Goal: Task Accomplishment & Management: Use online tool/utility

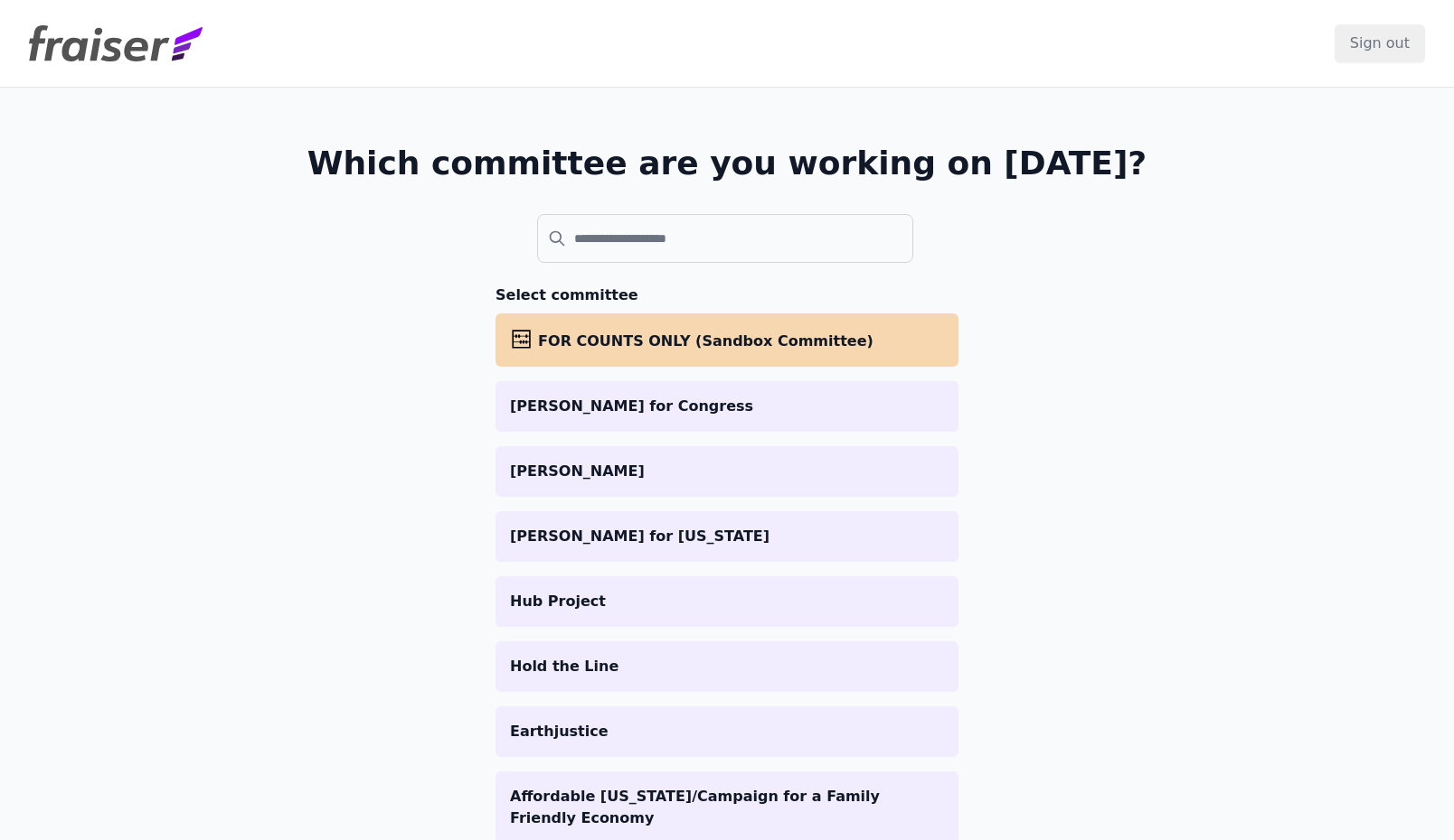
scroll to position [28, 0]
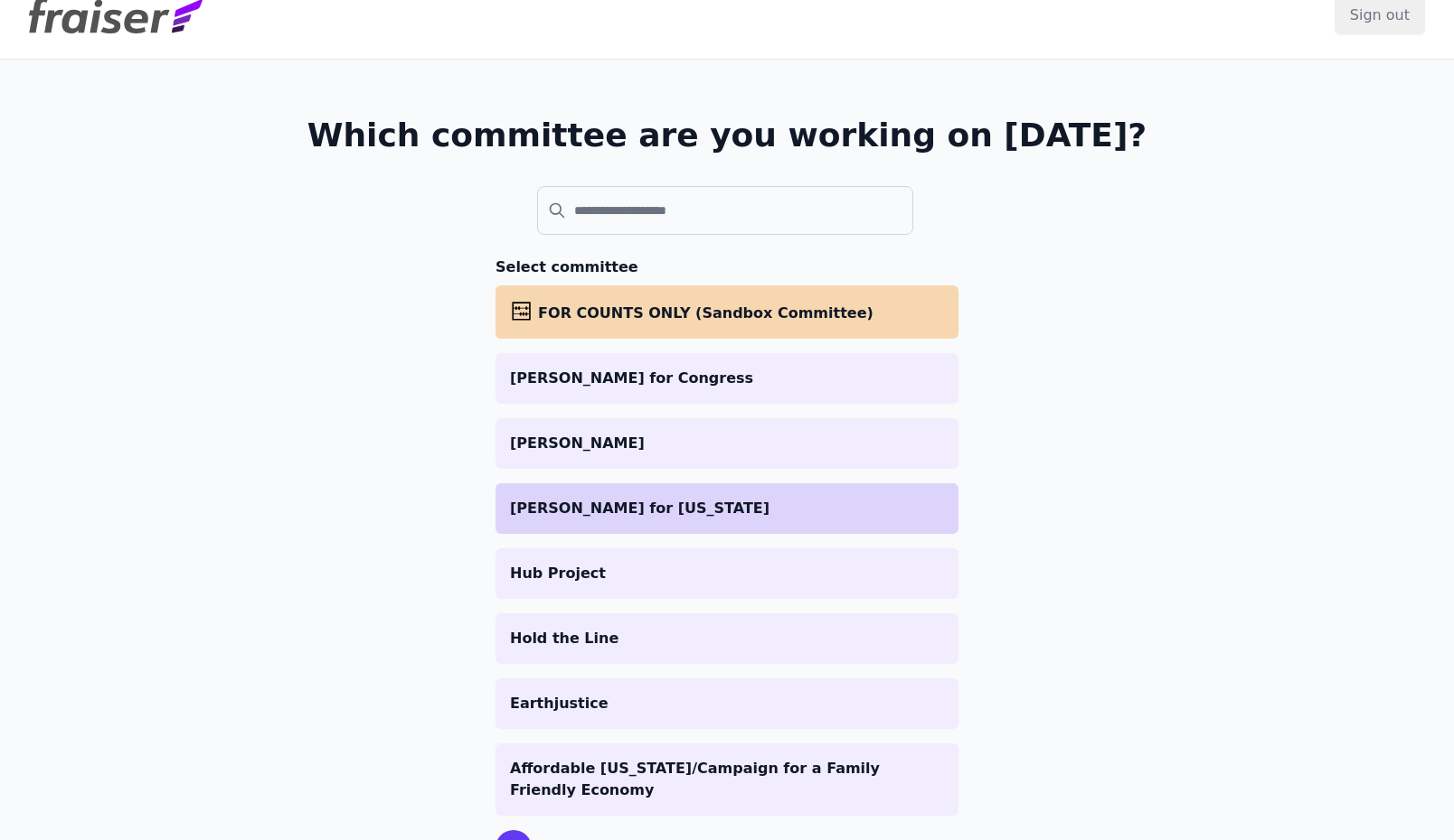
click at [653, 511] on p "[PERSON_NAME] for [US_STATE]" at bounding box center [726, 508] width 434 height 22
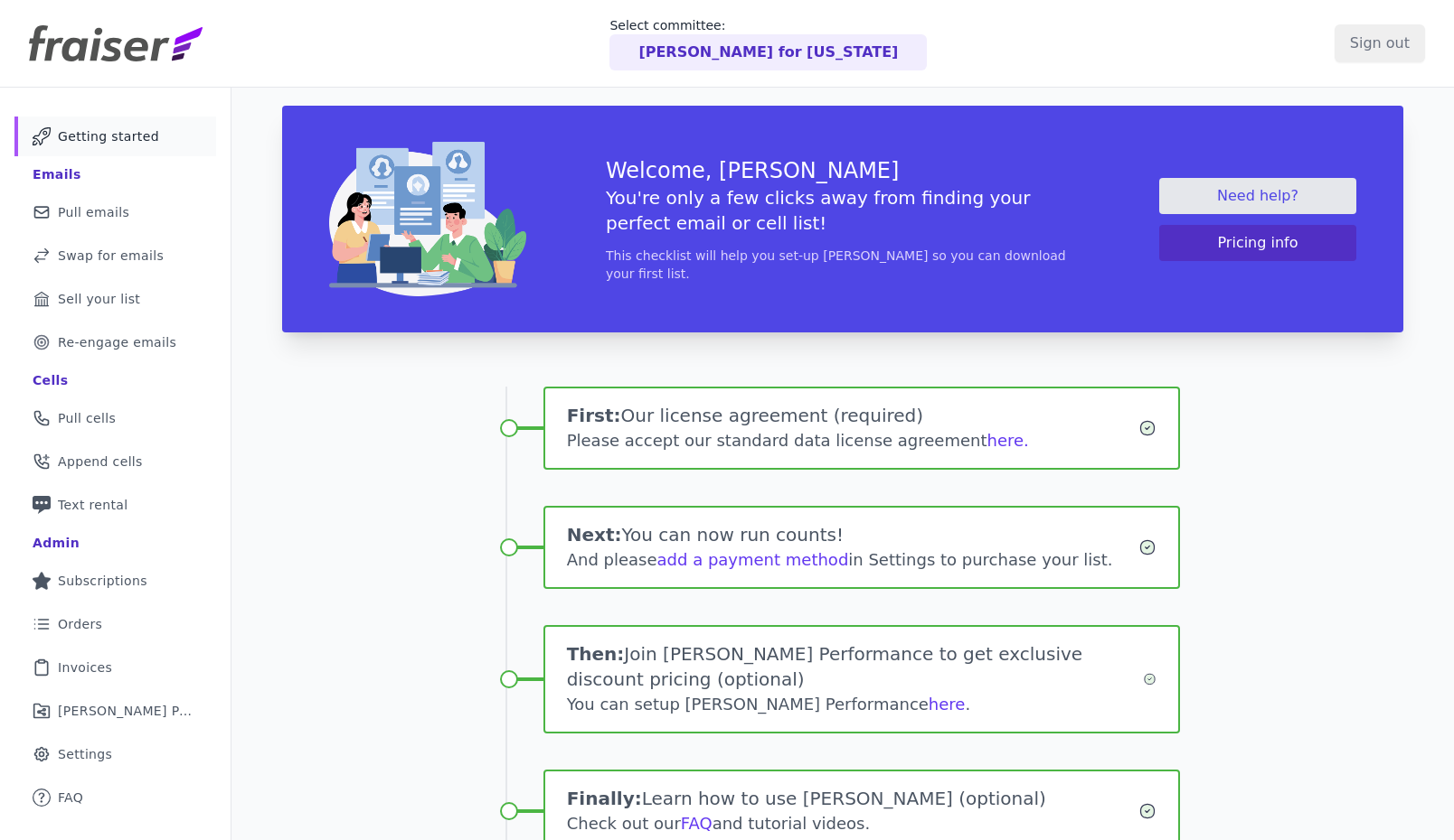
scroll to position [128, 0]
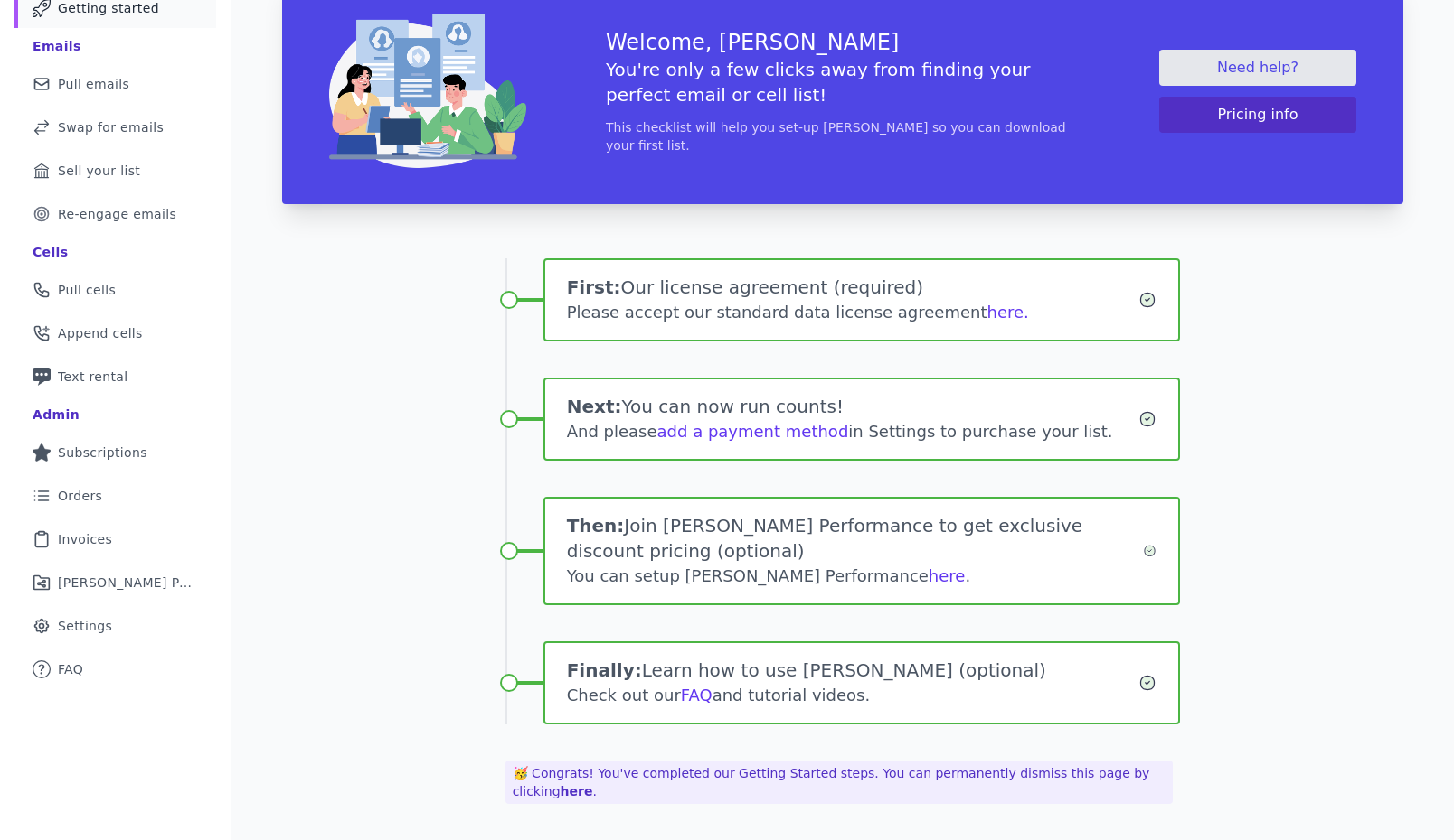
click at [813, 575] on div "You can setup Fraiser Performance here ." at bounding box center [854, 576] width 576 height 25
click at [928, 582] on link "here" at bounding box center [947, 576] width 37 height 19
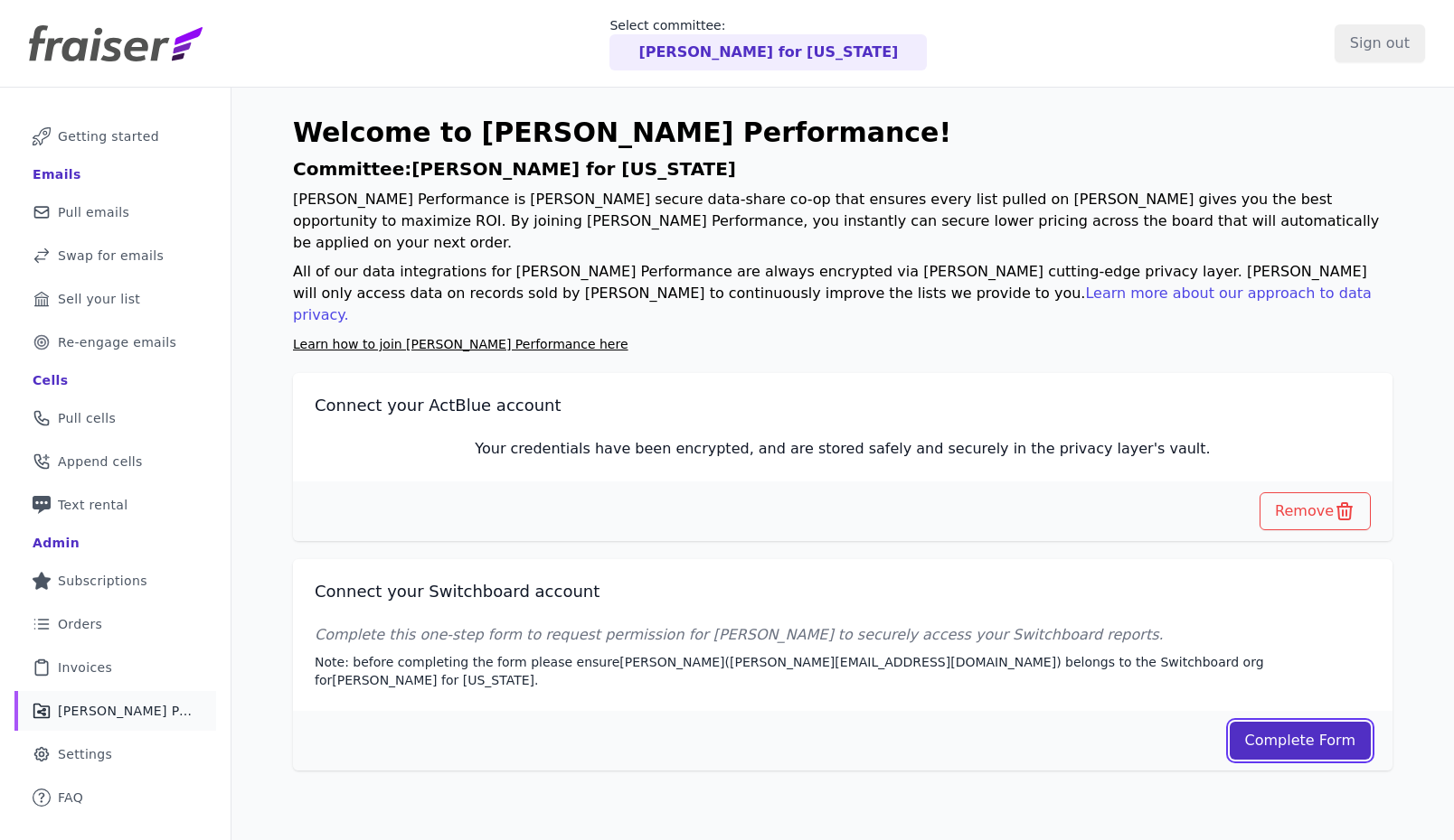
click at [1287, 722] on link "Complete Form" at bounding box center [1299, 741] width 141 height 38
click at [96, 201] on link "Mail Icon Outline of a mail envelope Pull emails" at bounding box center [114, 213] width 201 height 39
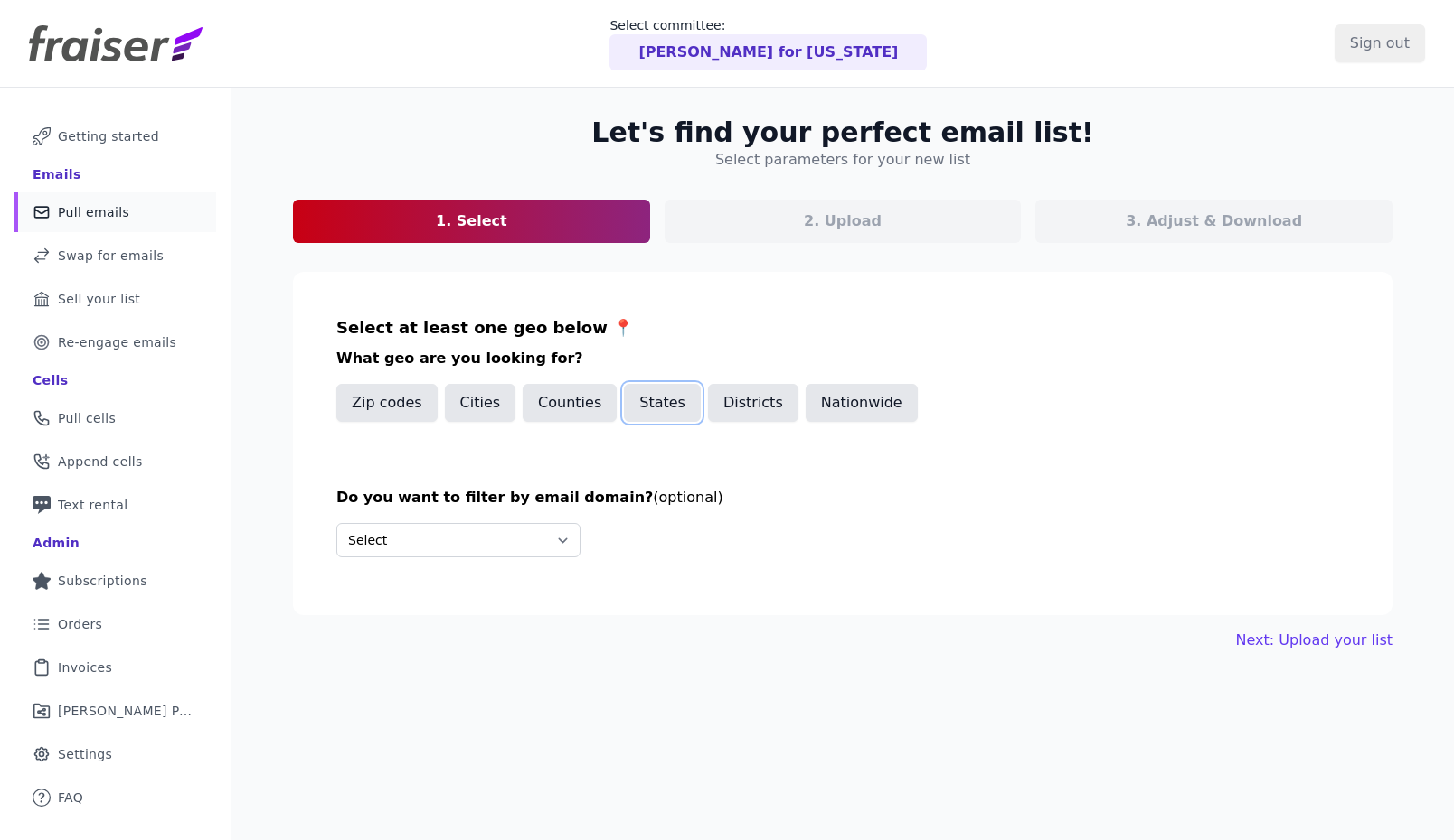
click at [625, 405] on button "States" at bounding box center [662, 403] width 77 height 38
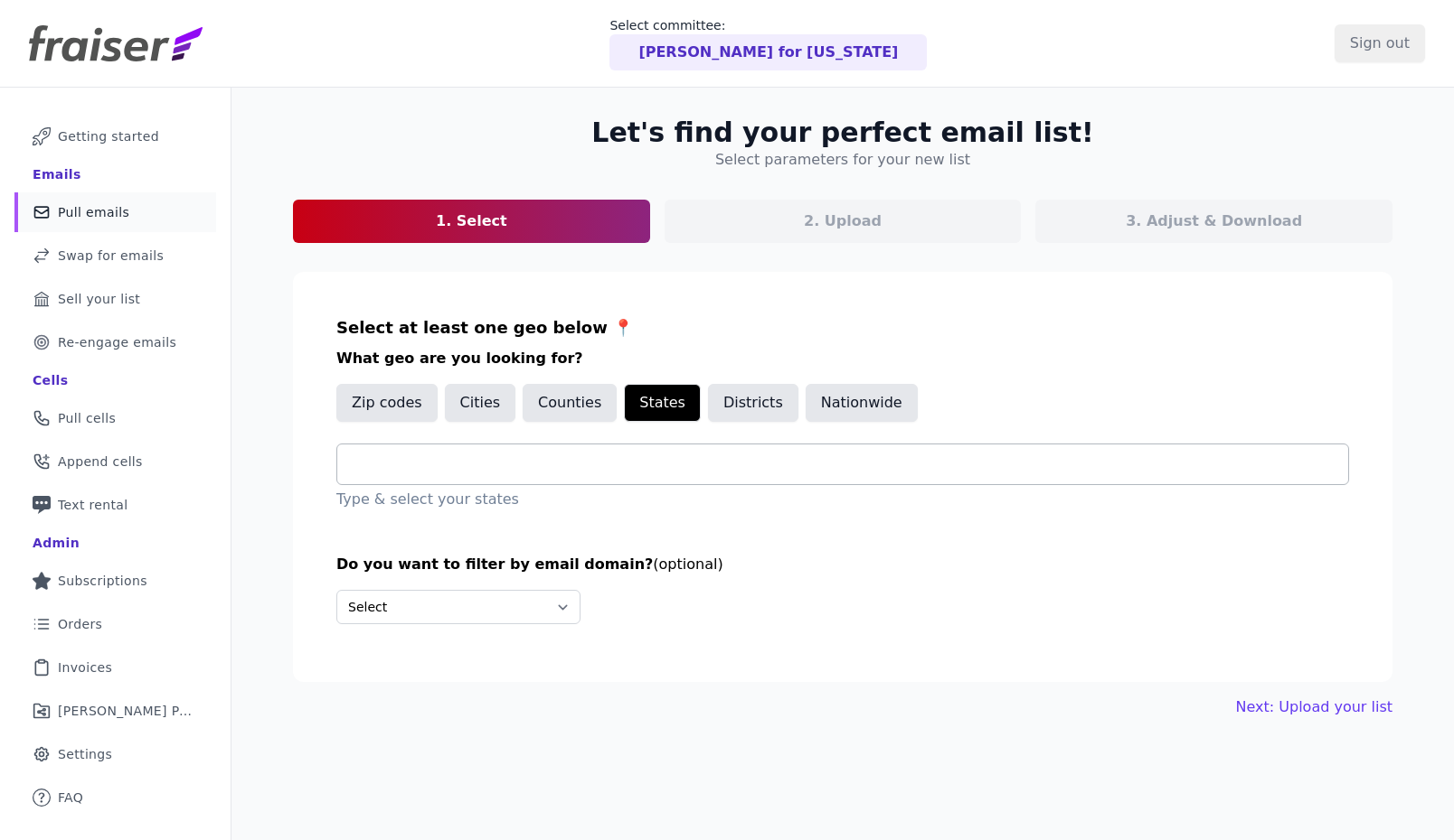
click at [482, 471] on input "text" at bounding box center [849, 464] width 996 height 22
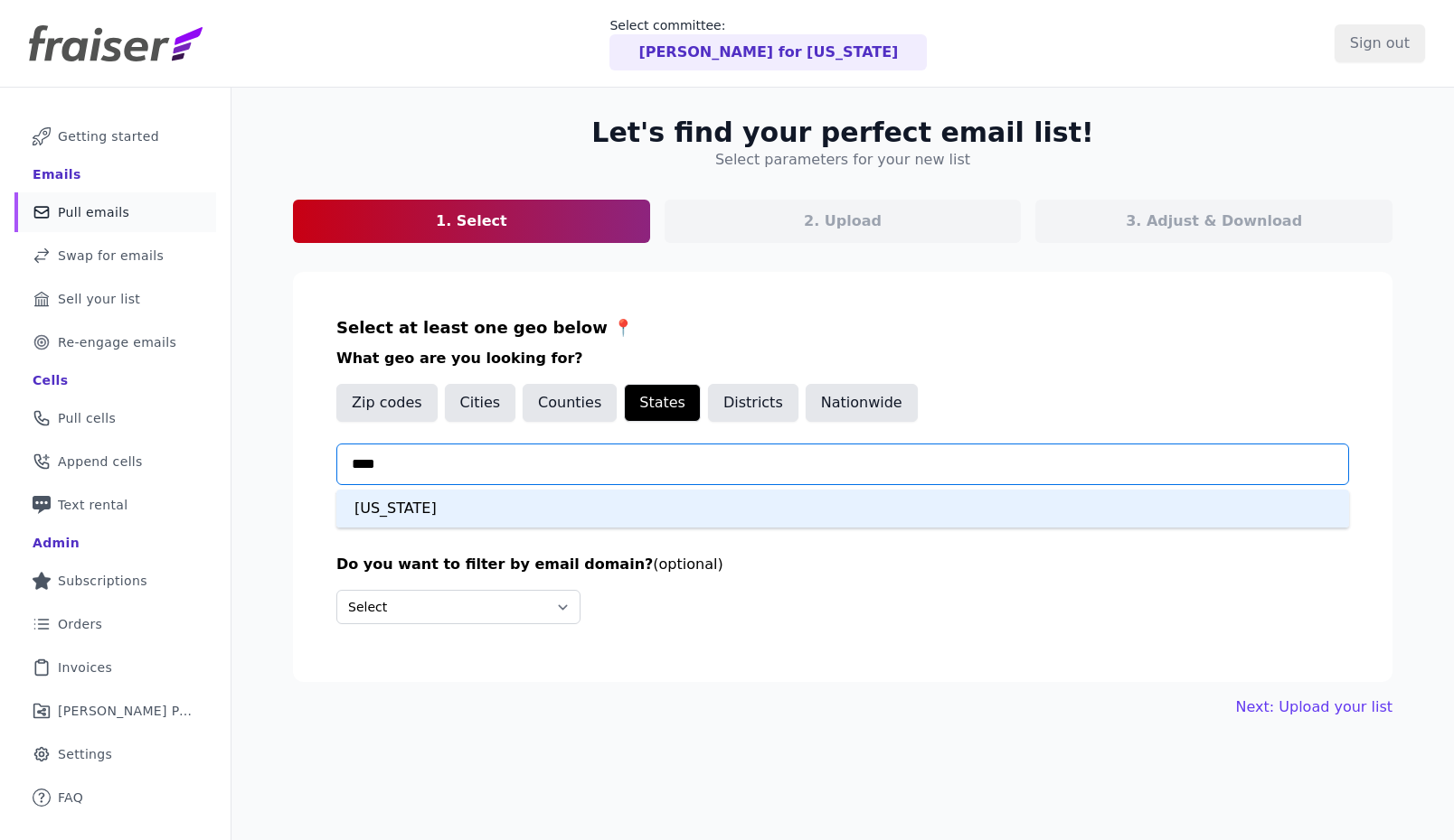
type input "*****"
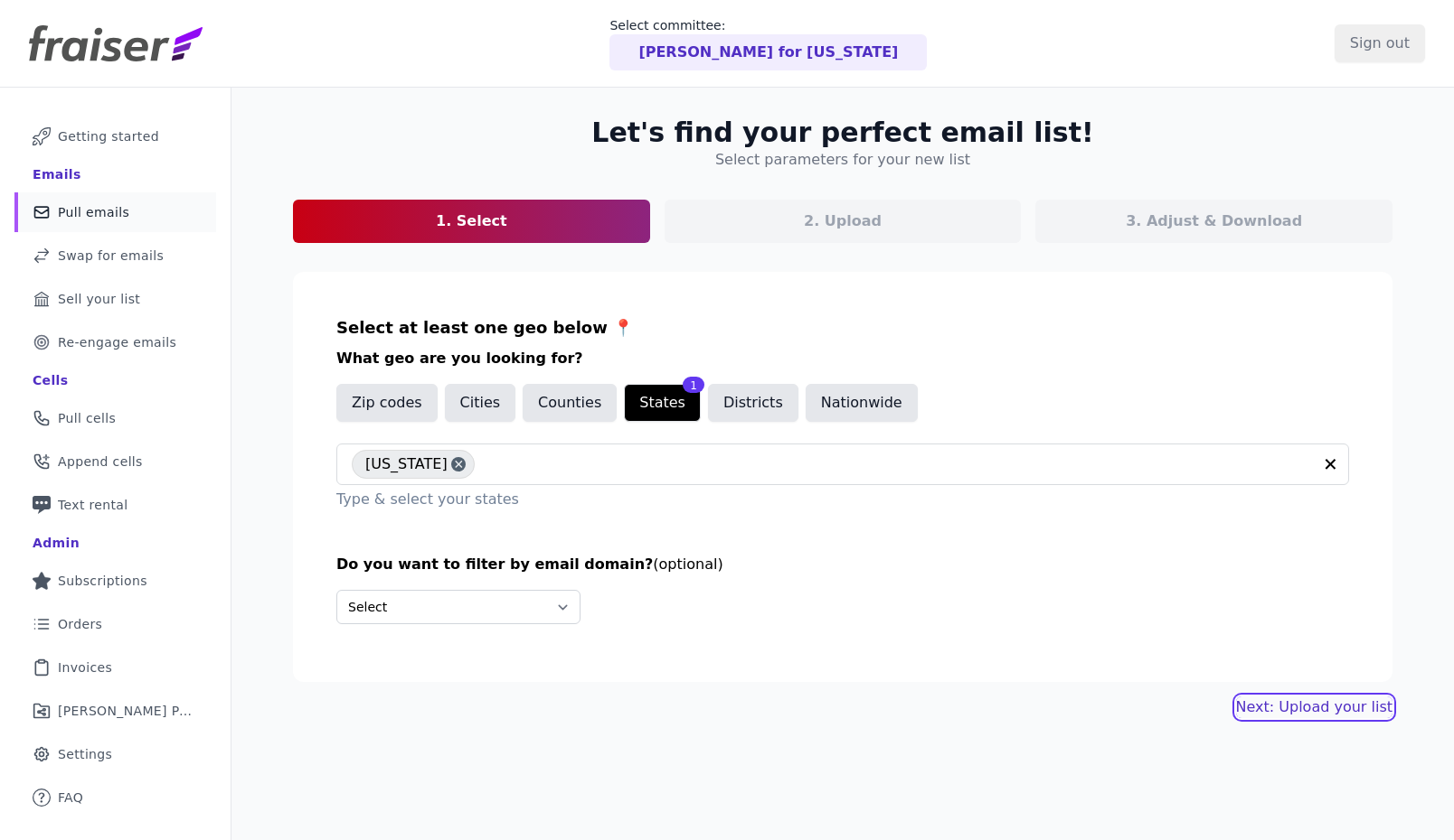
click at [1295, 700] on link "Next: Upload your list" at bounding box center [1313, 707] width 156 height 22
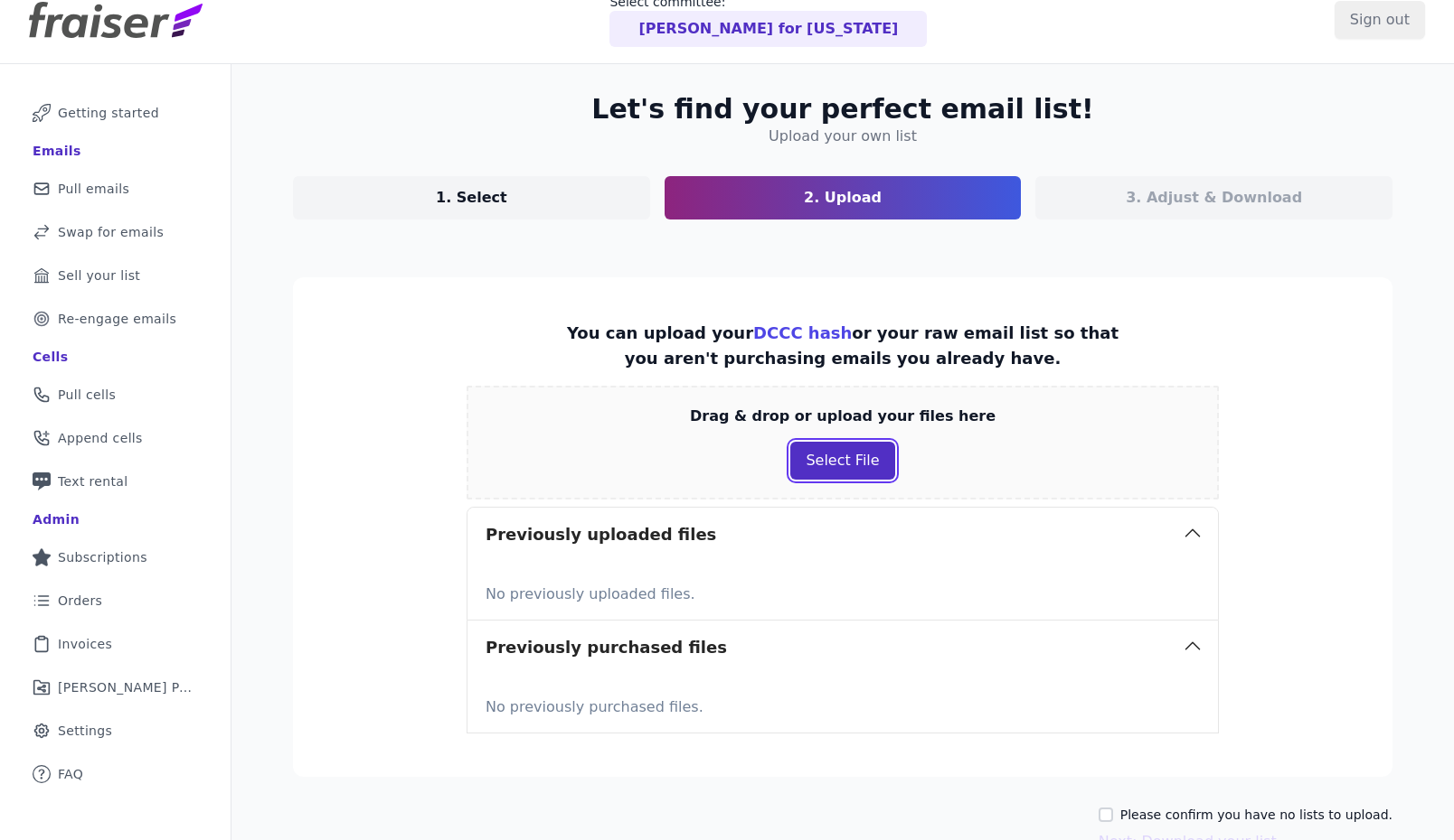
click at [829, 462] on button "Select File" at bounding box center [841, 461] width 104 height 38
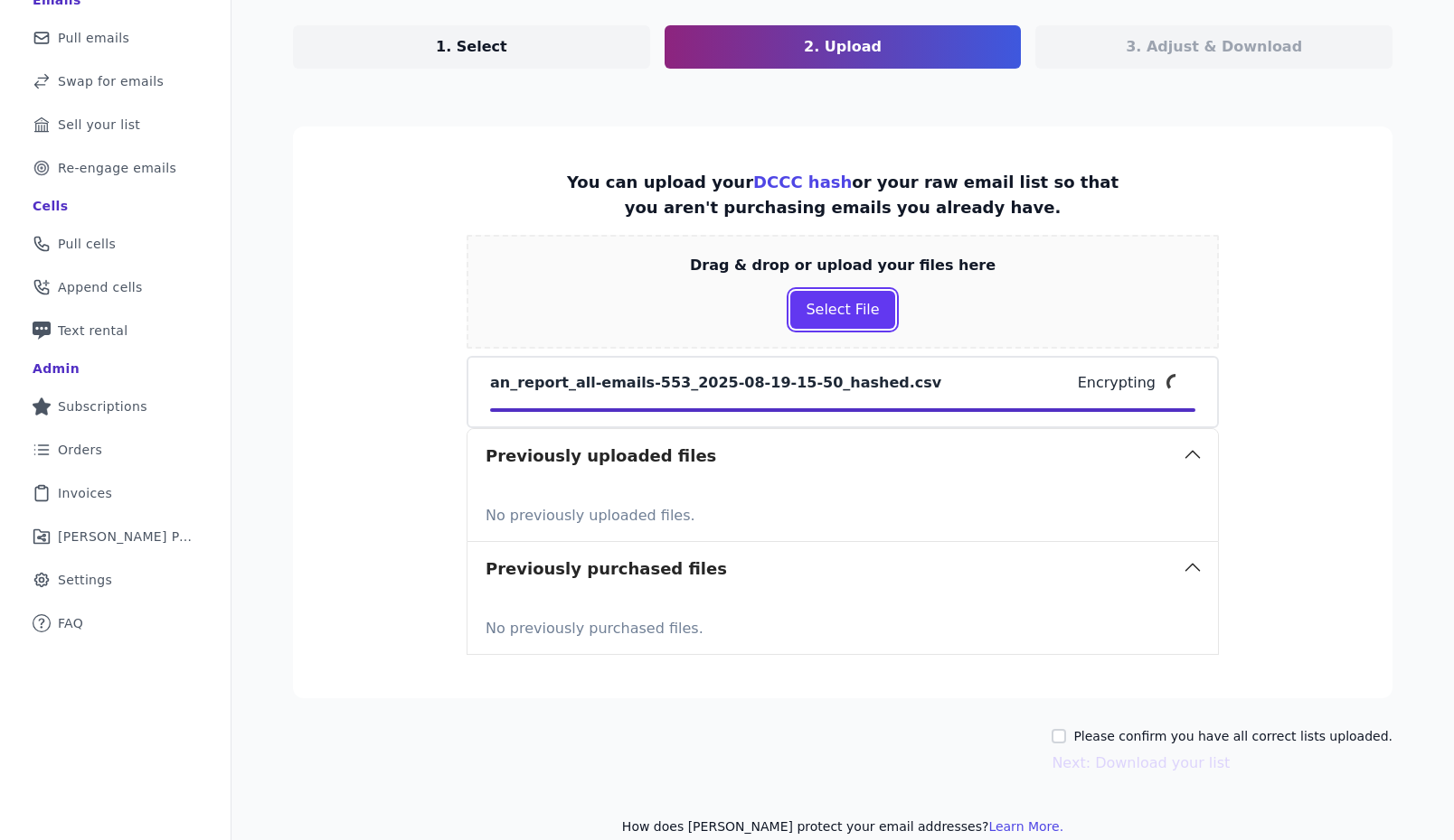
scroll to position [199, 0]
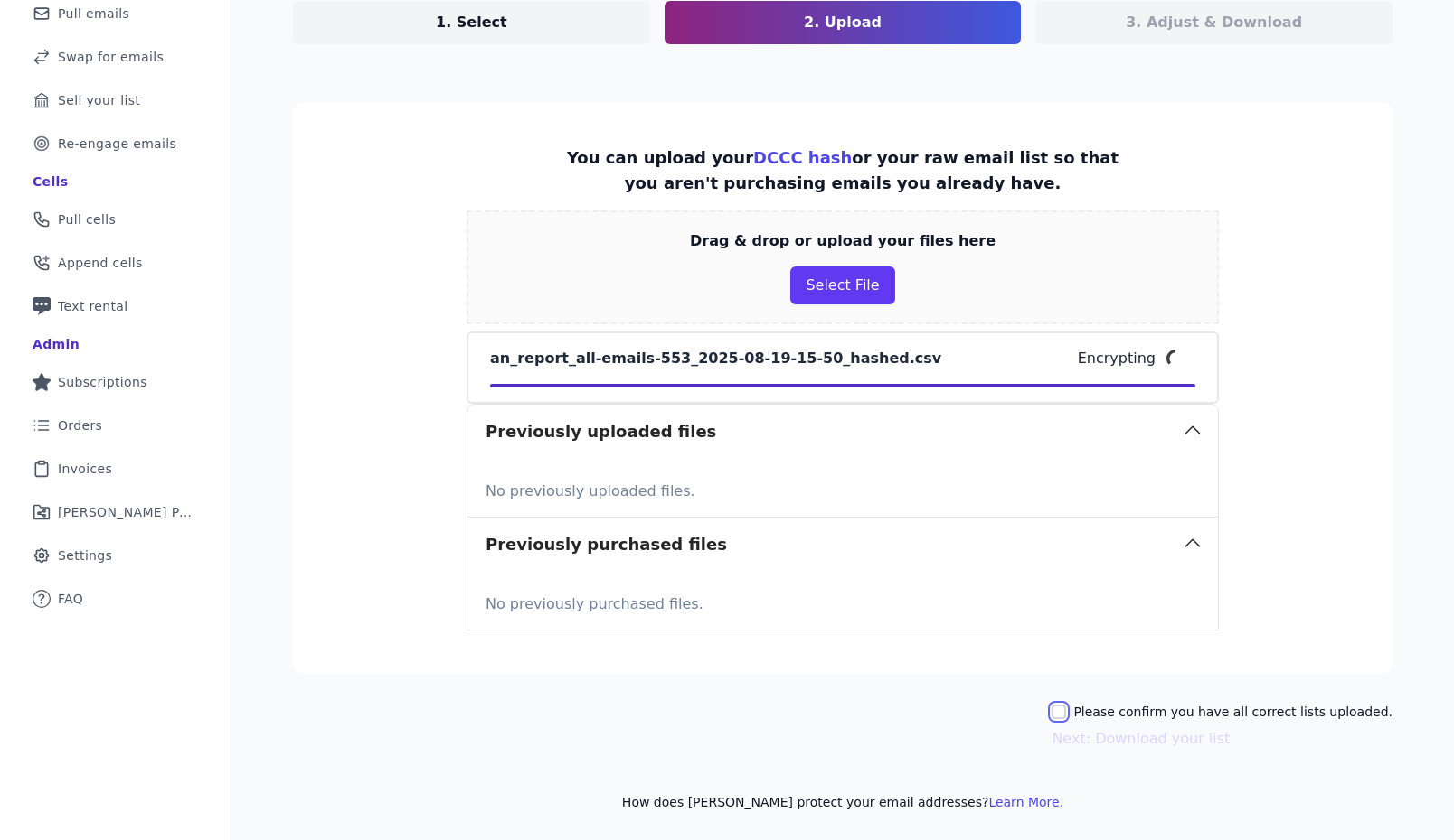
click at [1066, 708] on input "Please confirm you have all correct lists uploaded." at bounding box center [1058, 712] width 14 height 14
checkbox input "true"
click at [1092, 742] on button "Next: Download your list" at bounding box center [1140, 739] width 178 height 22
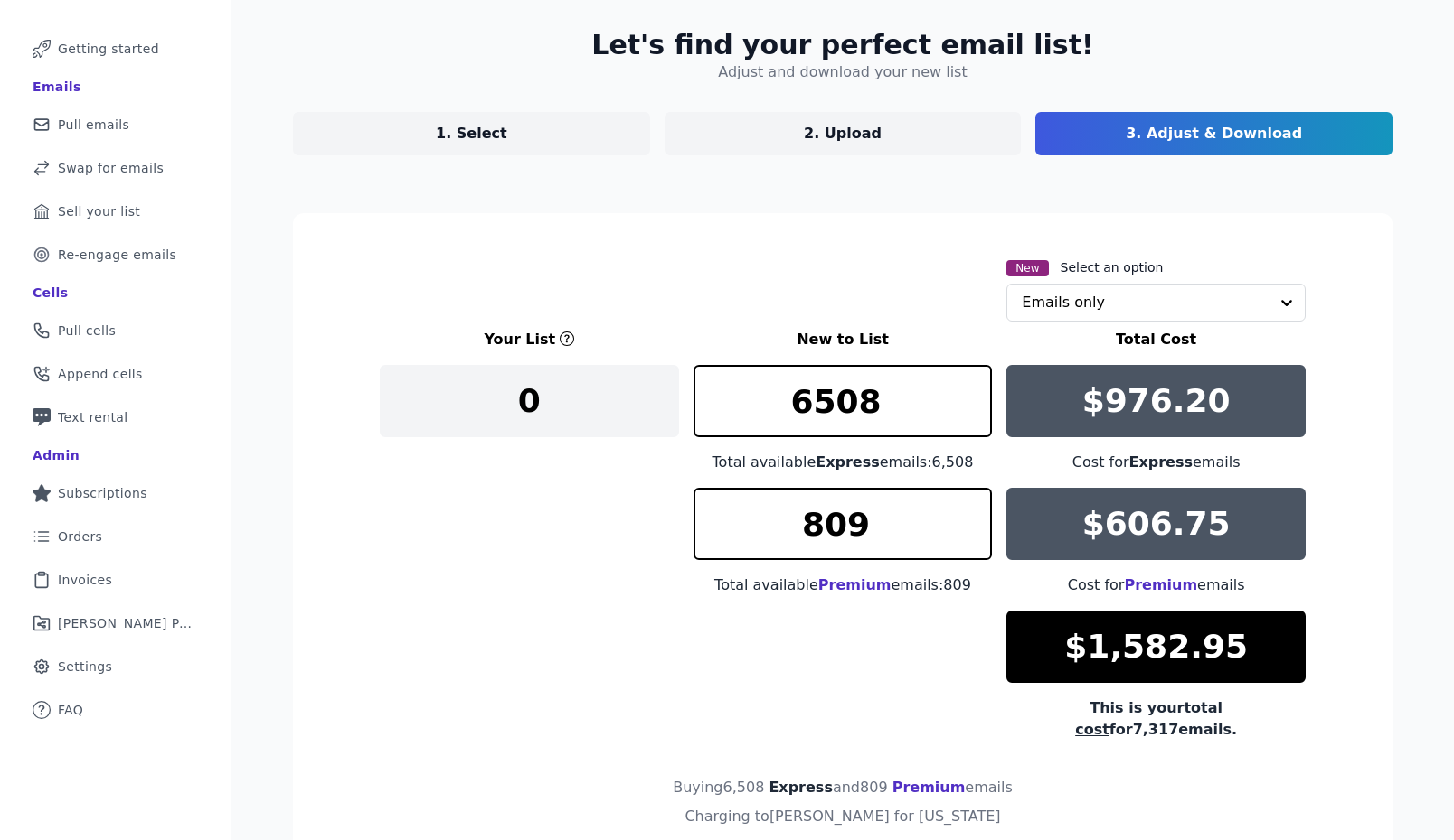
scroll to position [179, 0]
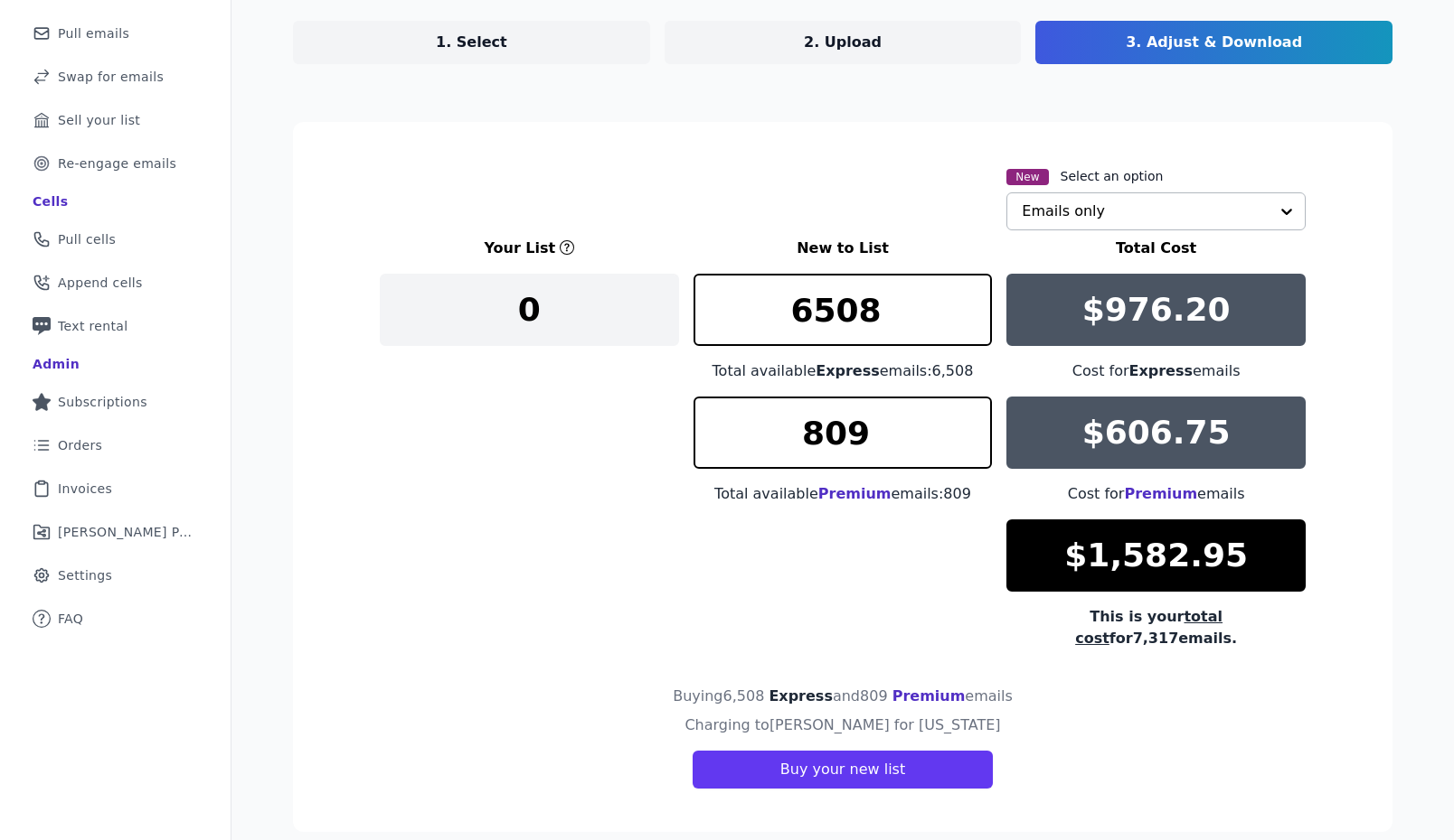
click at [1046, 219] on input "text" at bounding box center [1144, 211] width 246 height 37
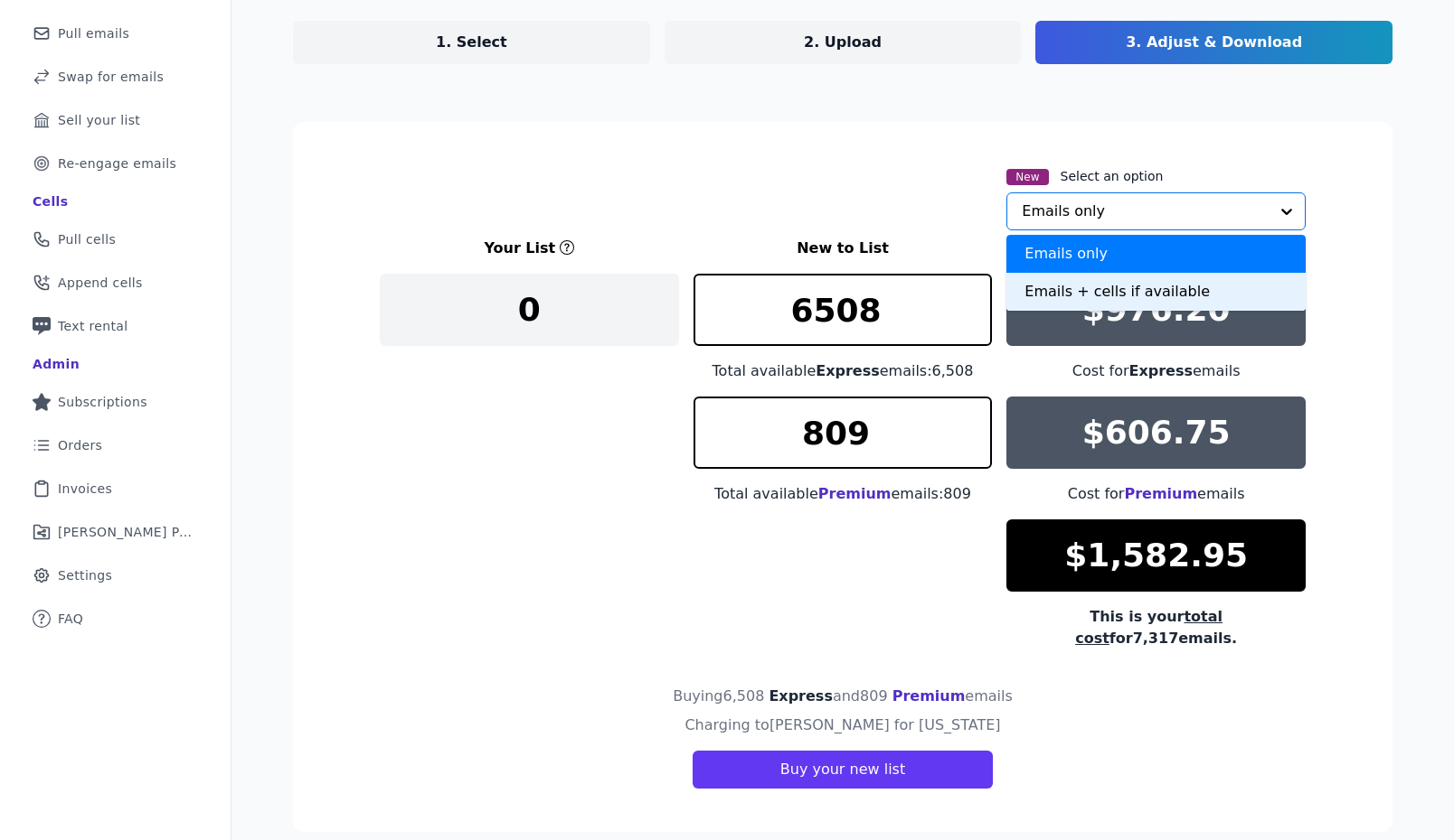
click at [1029, 275] on div "Emails + cells if available" at bounding box center [1155, 291] width 299 height 38
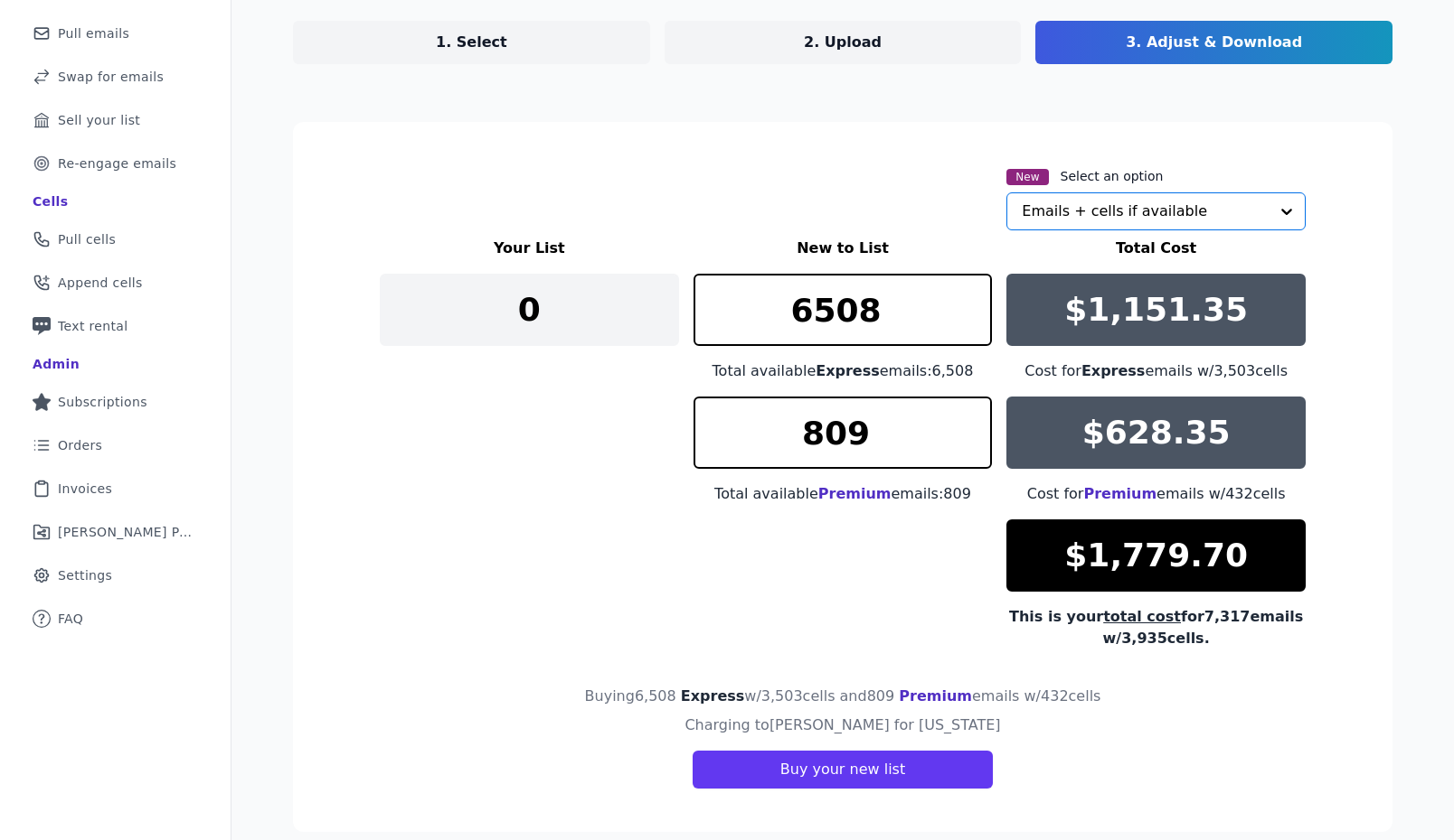
click at [787, 155] on section "New Select an option Option Emails + cells if available, selected. Select is fo…" at bounding box center [842, 477] width 1099 height 710
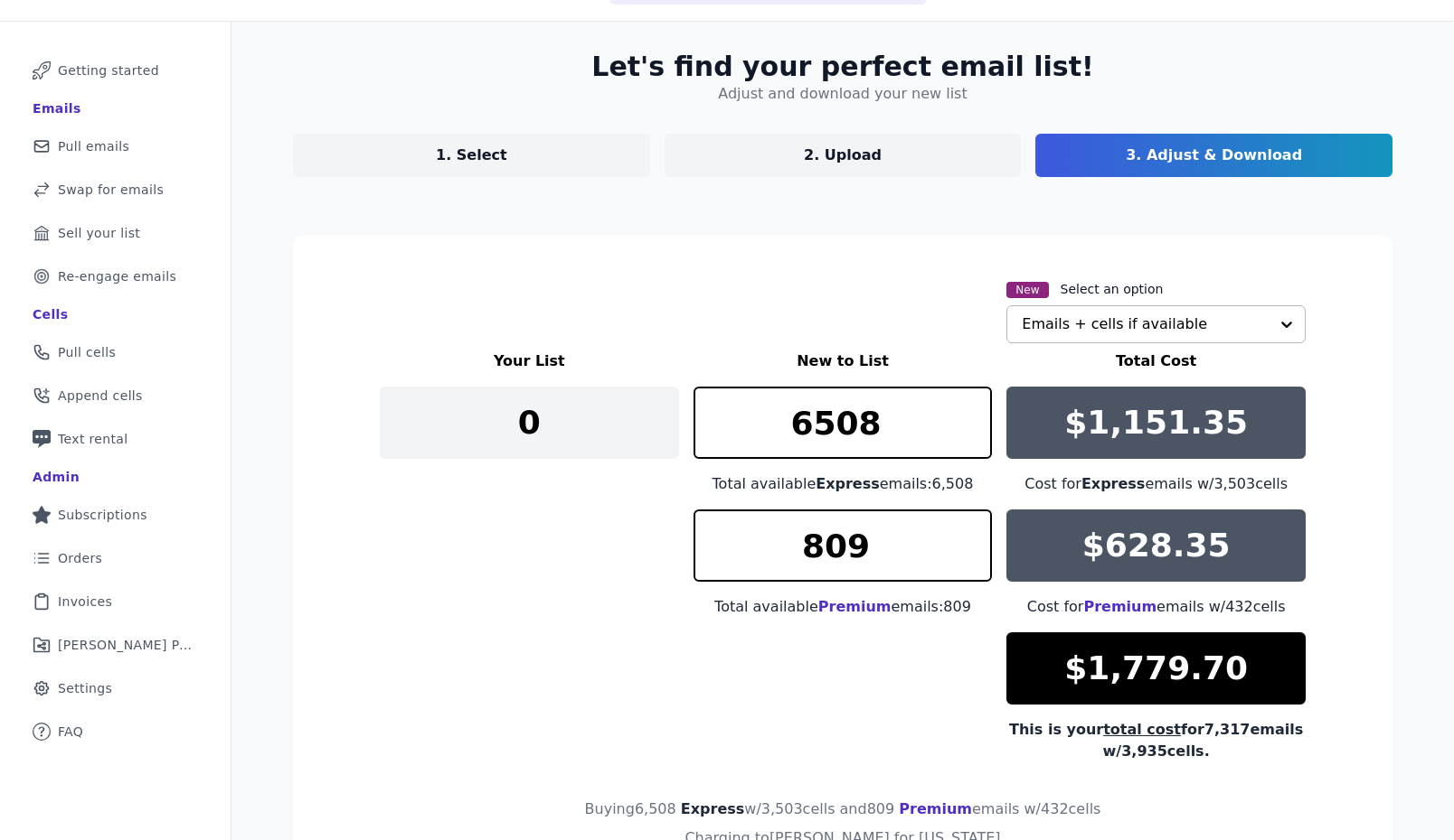
scroll to position [0, 0]
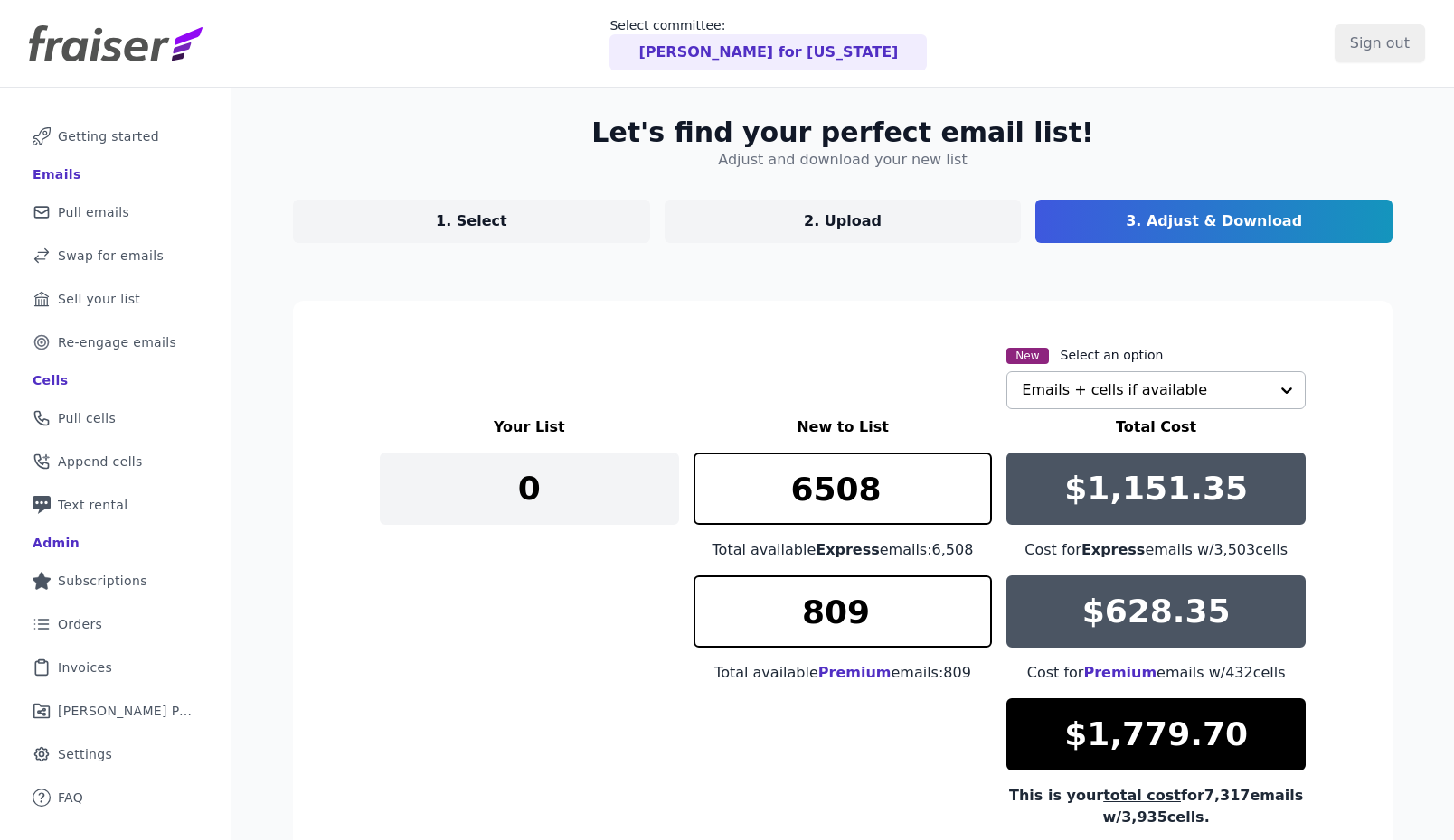
click at [823, 233] on link "2. Upload" at bounding box center [842, 221] width 357 height 43
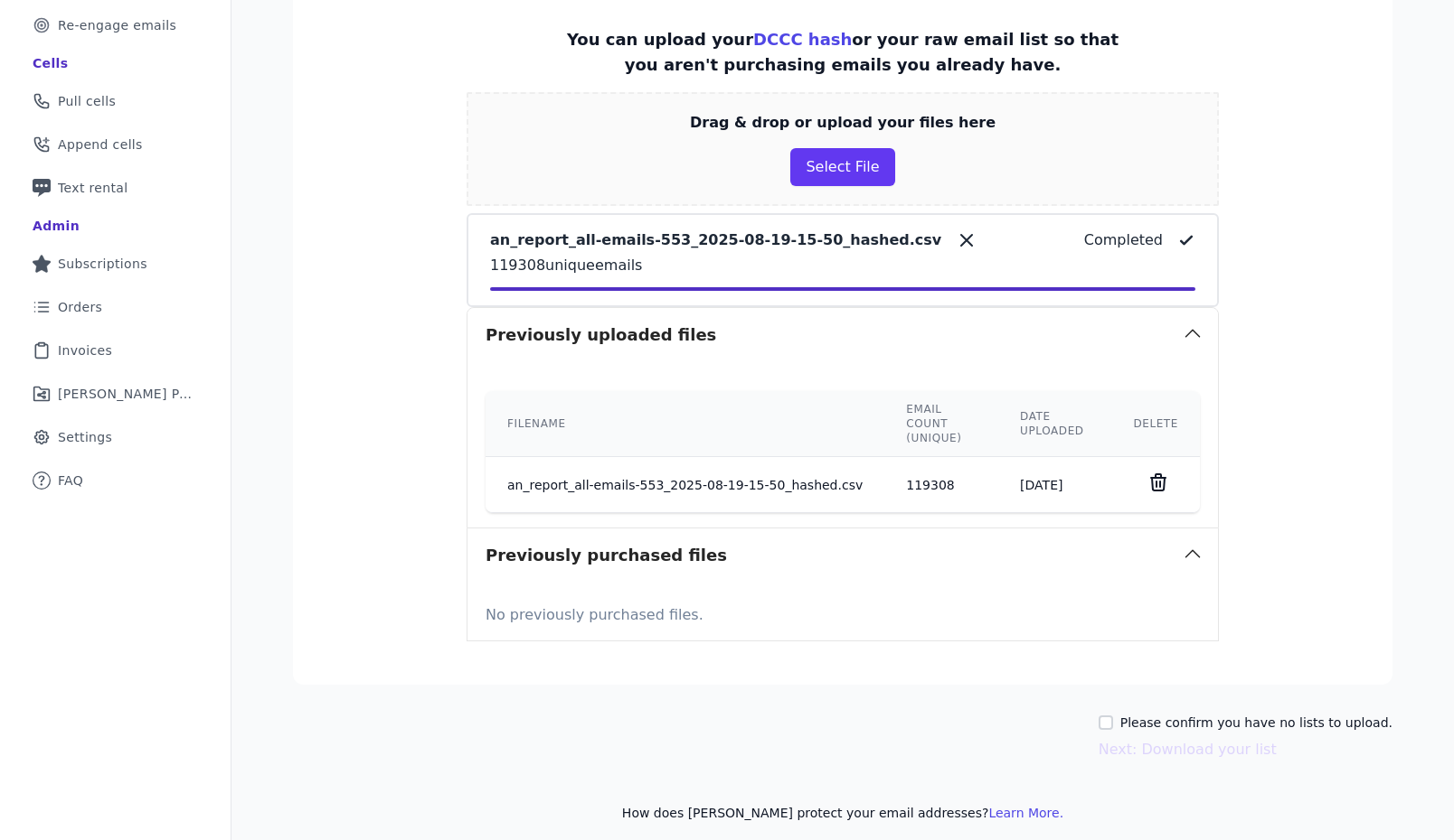
scroll to position [328, 0]
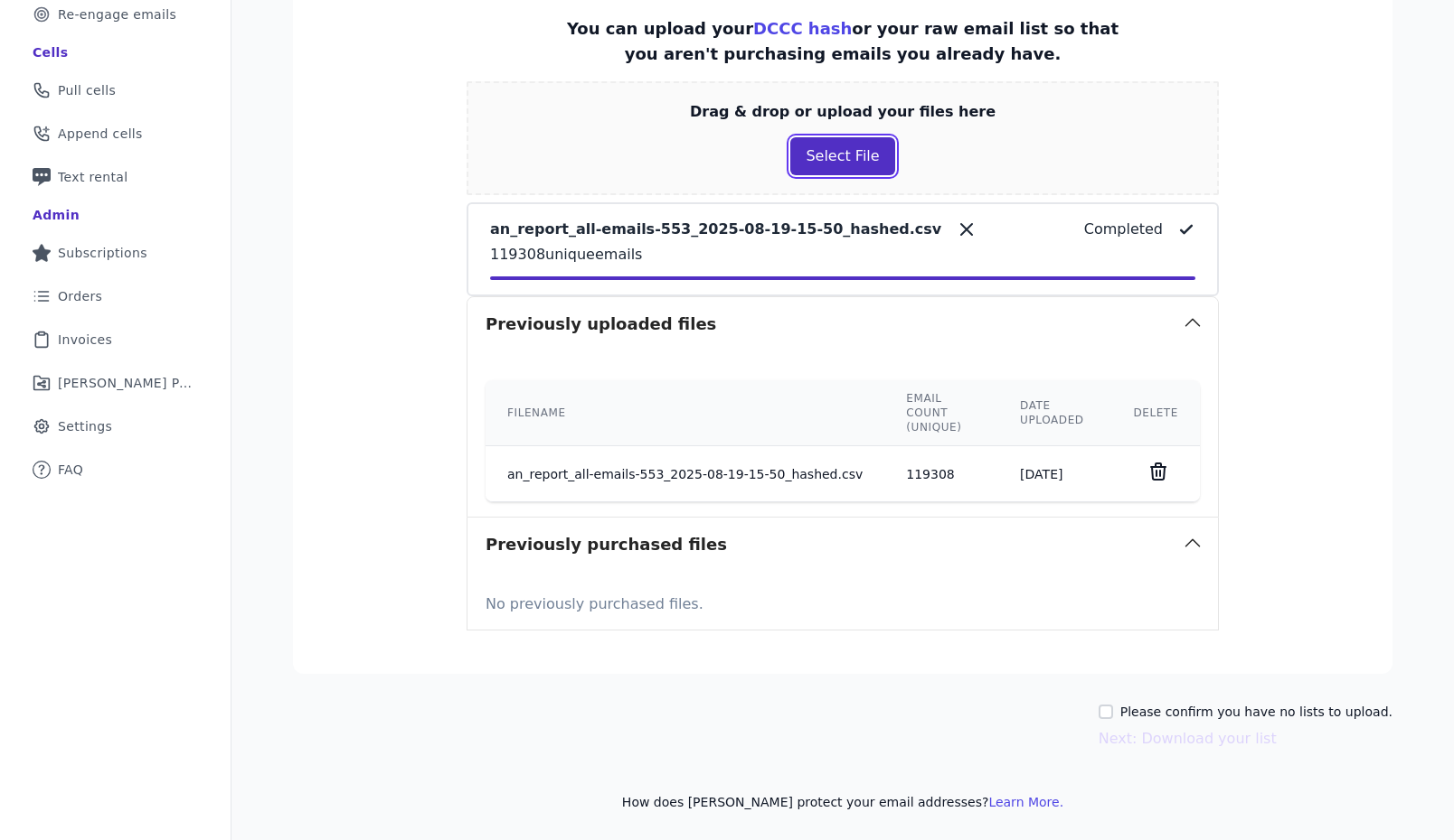
click at [843, 158] on button "Select File" at bounding box center [841, 156] width 104 height 38
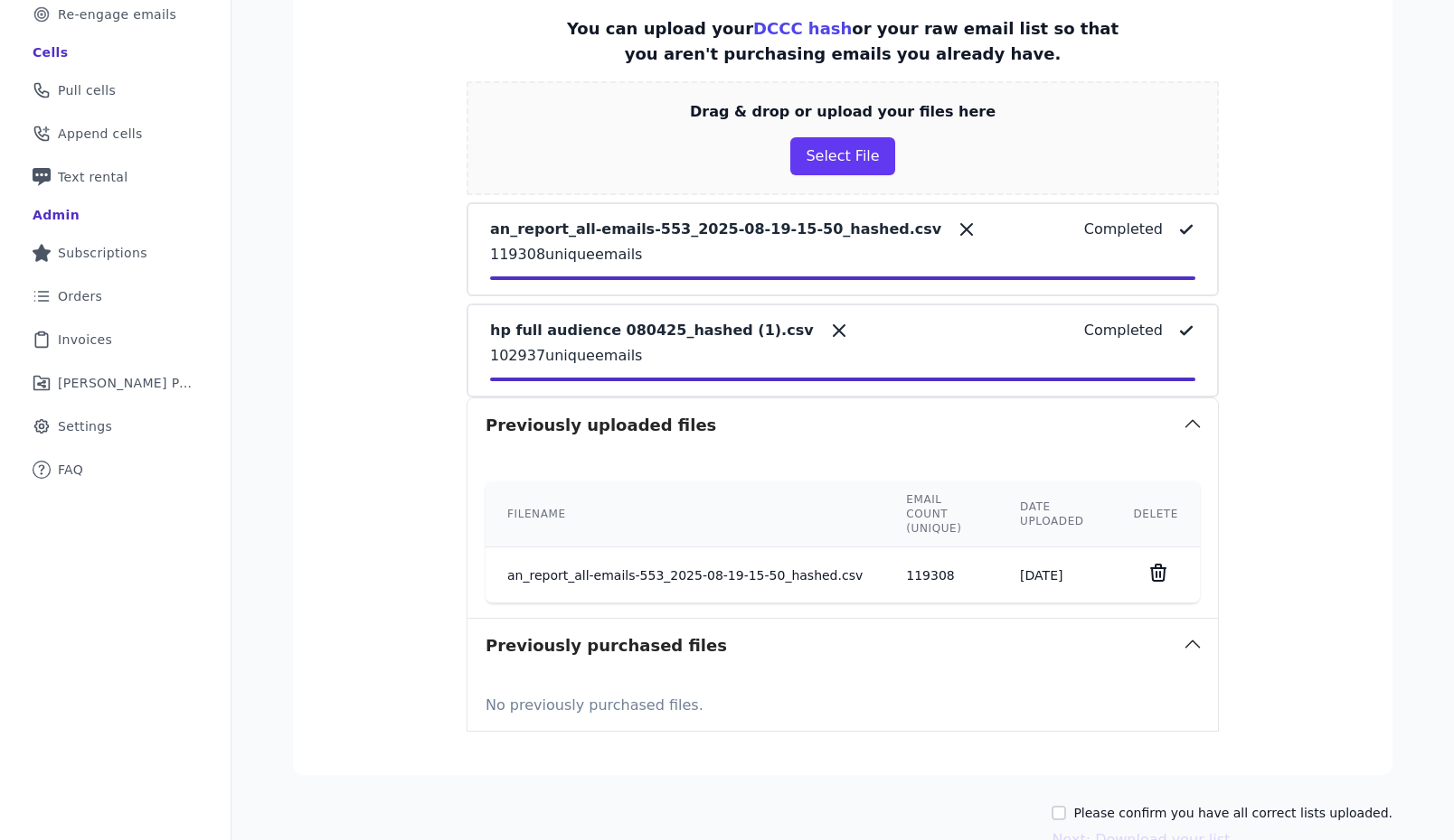
click at [1125, 807] on label "Please confirm you have all correct lists uploaded." at bounding box center [1232, 813] width 319 height 18
click at [1066, 807] on input "Please confirm you have all correct lists uploaded." at bounding box center [1058, 813] width 14 height 14
checkbox input "true"
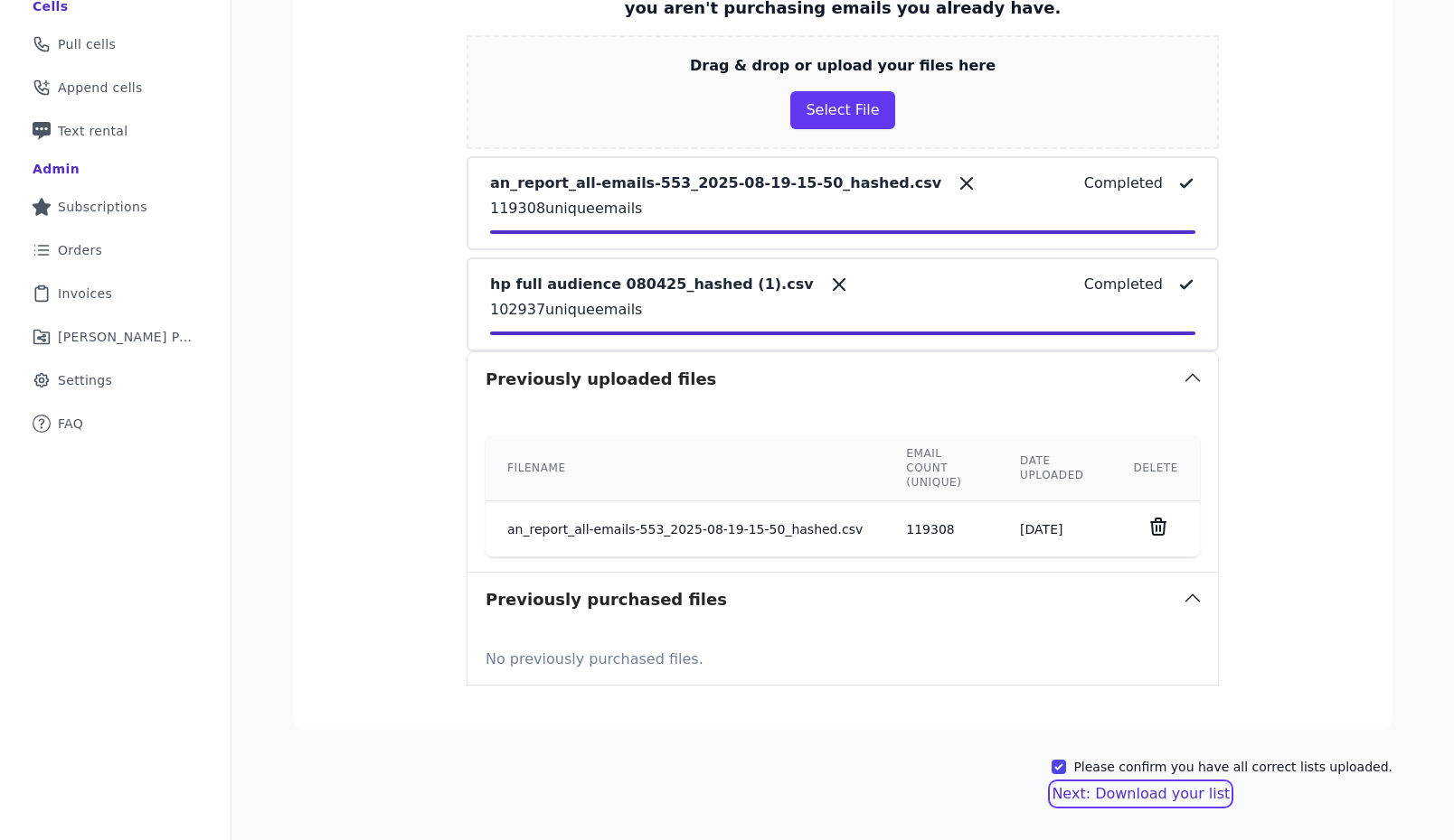
click at [1206, 789] on button "Next: Download your list" at bounding box center [1140, 794] width 178 height 22
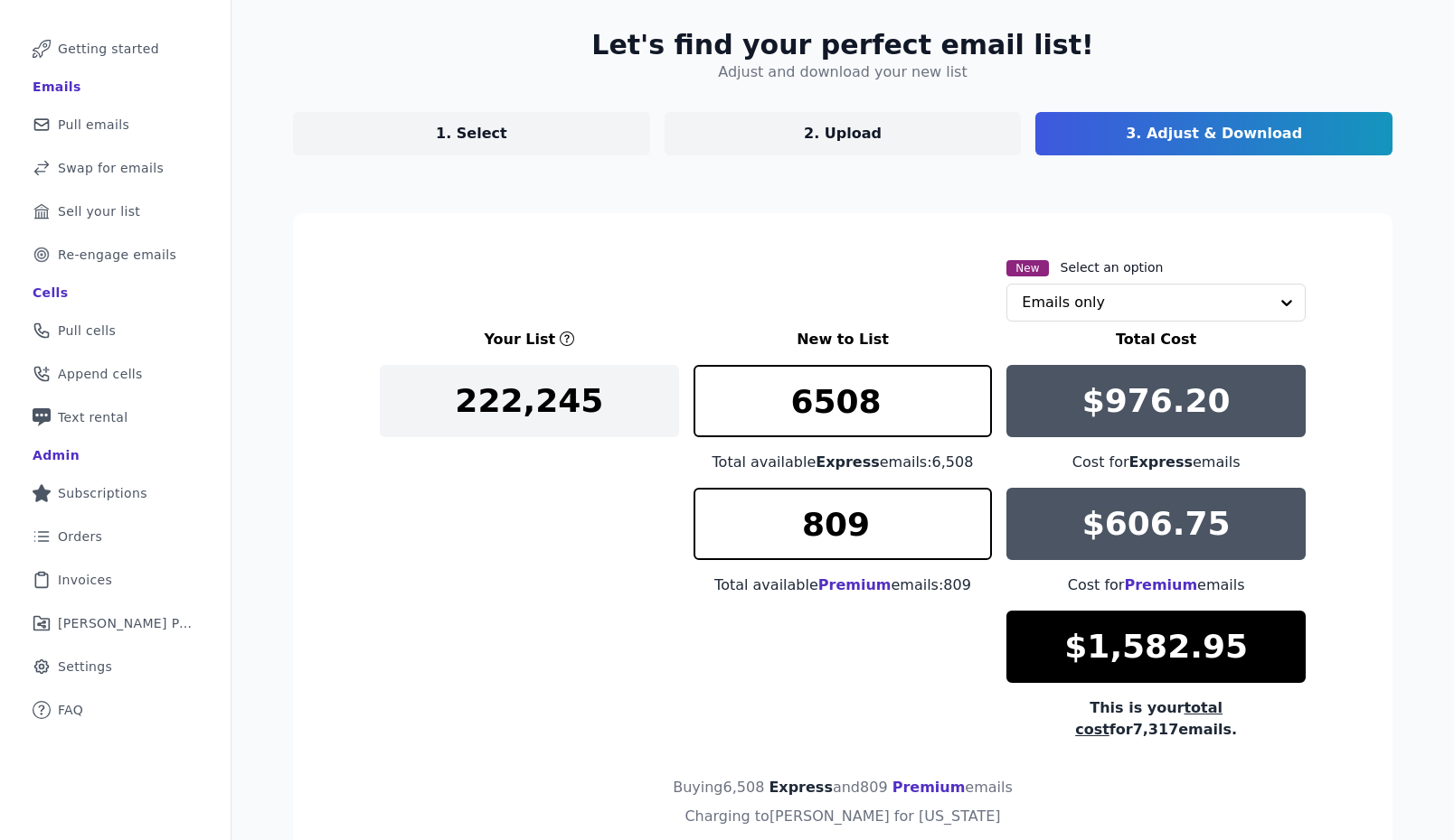
scroll to position [179, 0]
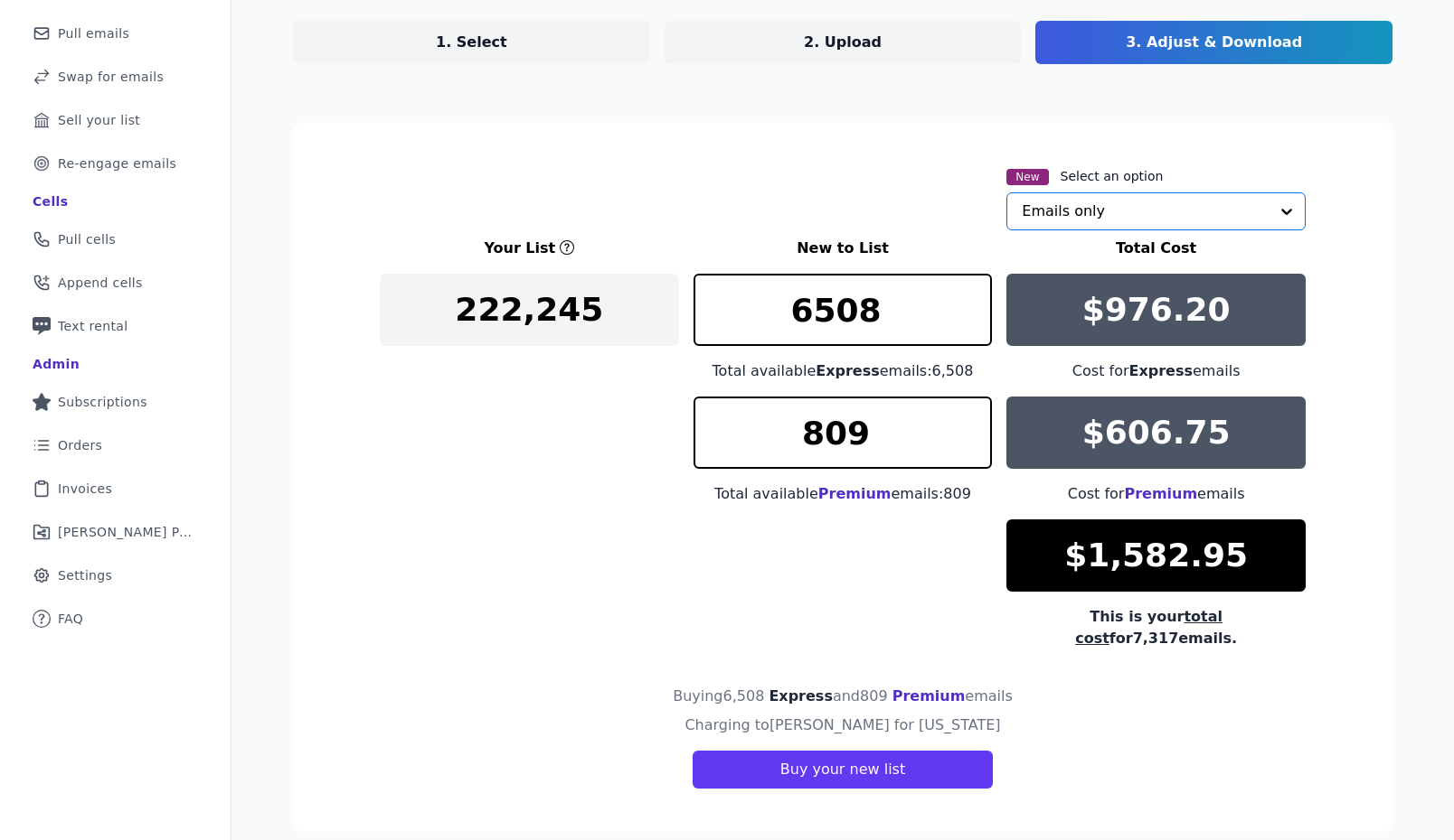
click at [1108, 199] on input "text" at bounding box center [1144, 211] width 246 height 37
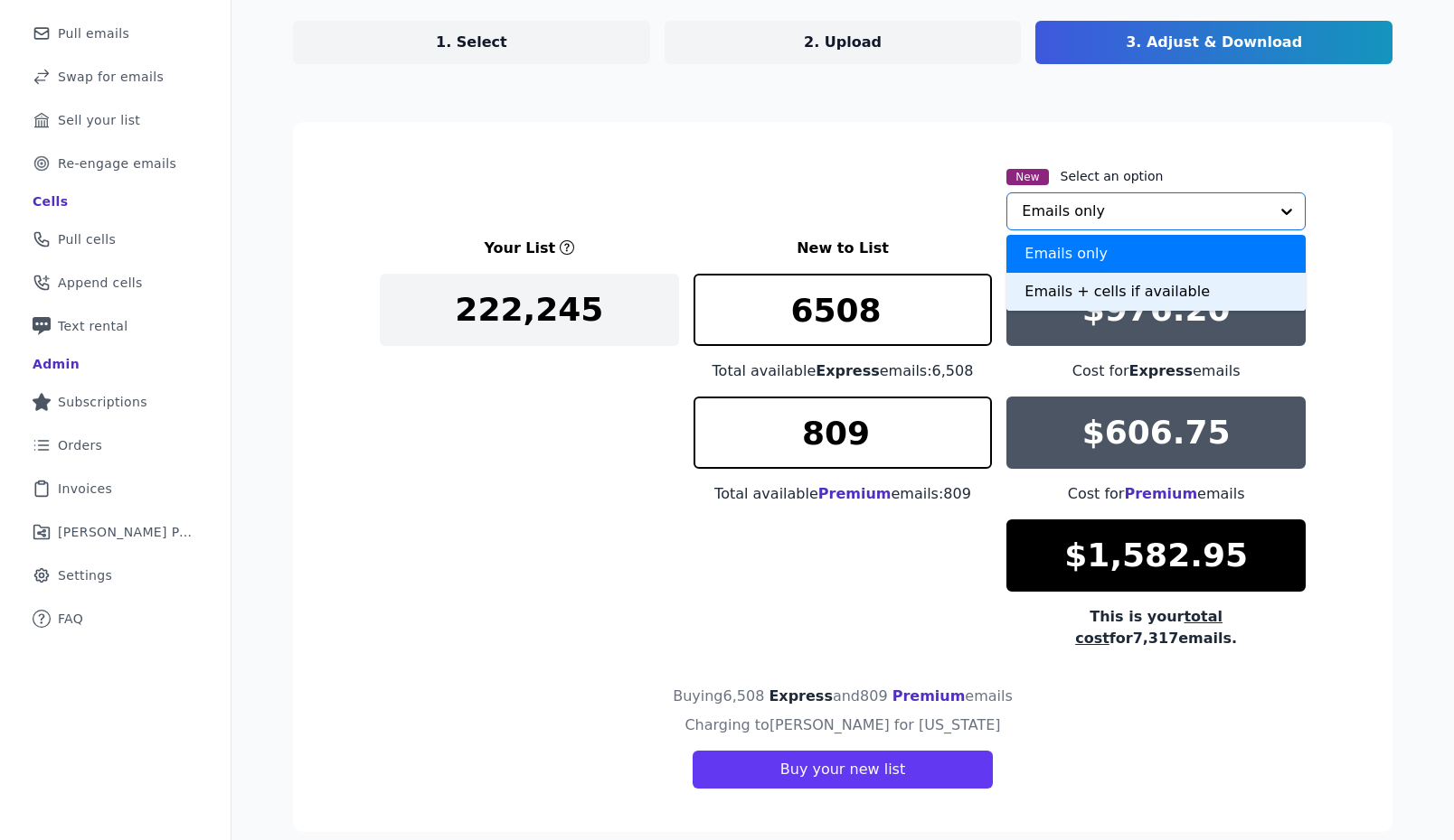
click at [1047, 302] on div "Emails + cells if available" at bounding box center [1155, 291] width 299 height 38
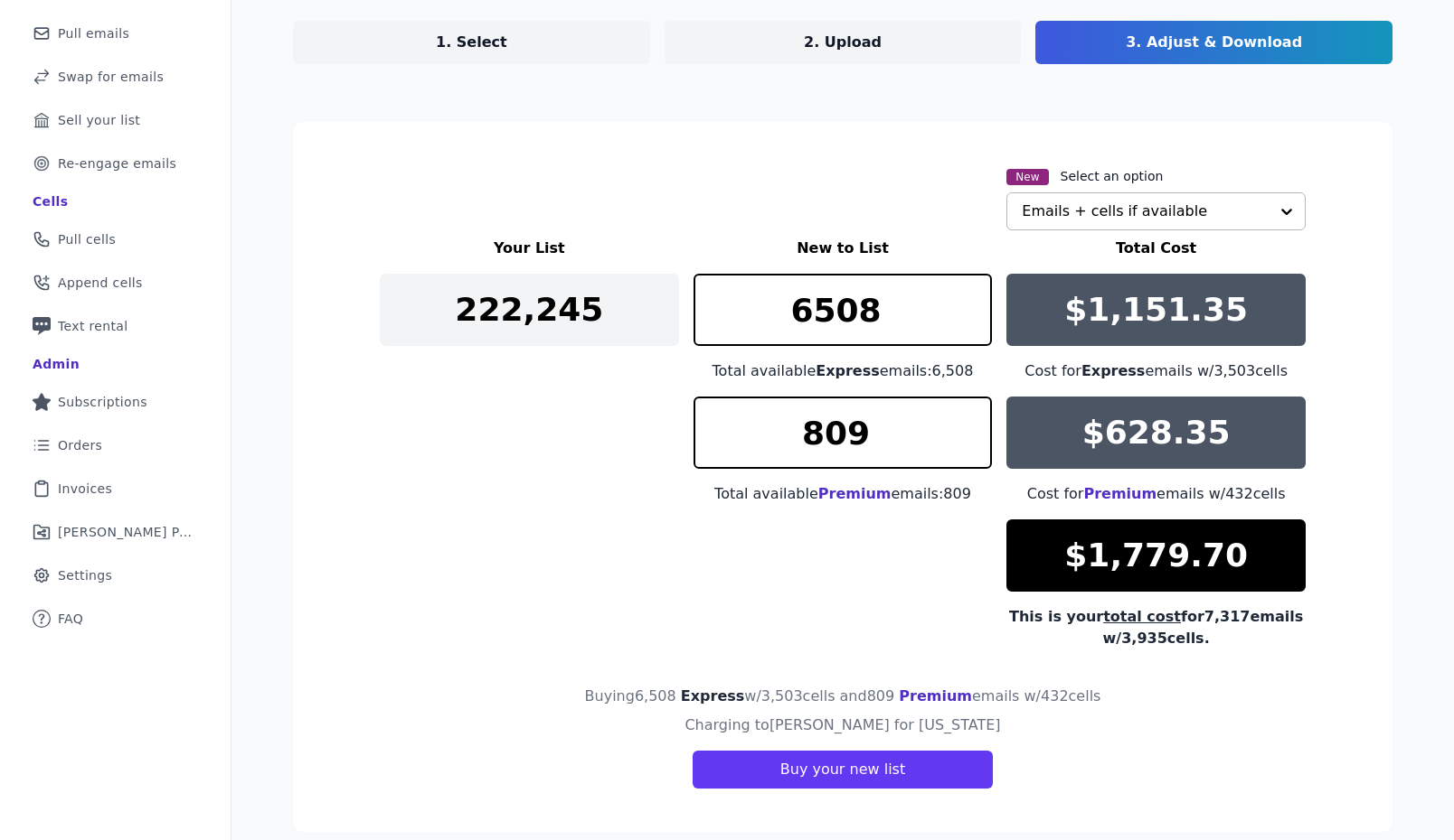
drag, startPoint x: 592, startPoint y: 640, endPoint x: 580, endPoint y: 626, distance: 18.4
click at [592, 640] on div "Your List New to List Total Cost 222,245 6508 Total available Express emails: 6…" at bounding box center [842, 444] width 926 height 412
click at [785, 52] on link "2. Upload" at bounding box center [842, 42] width 357 height 43
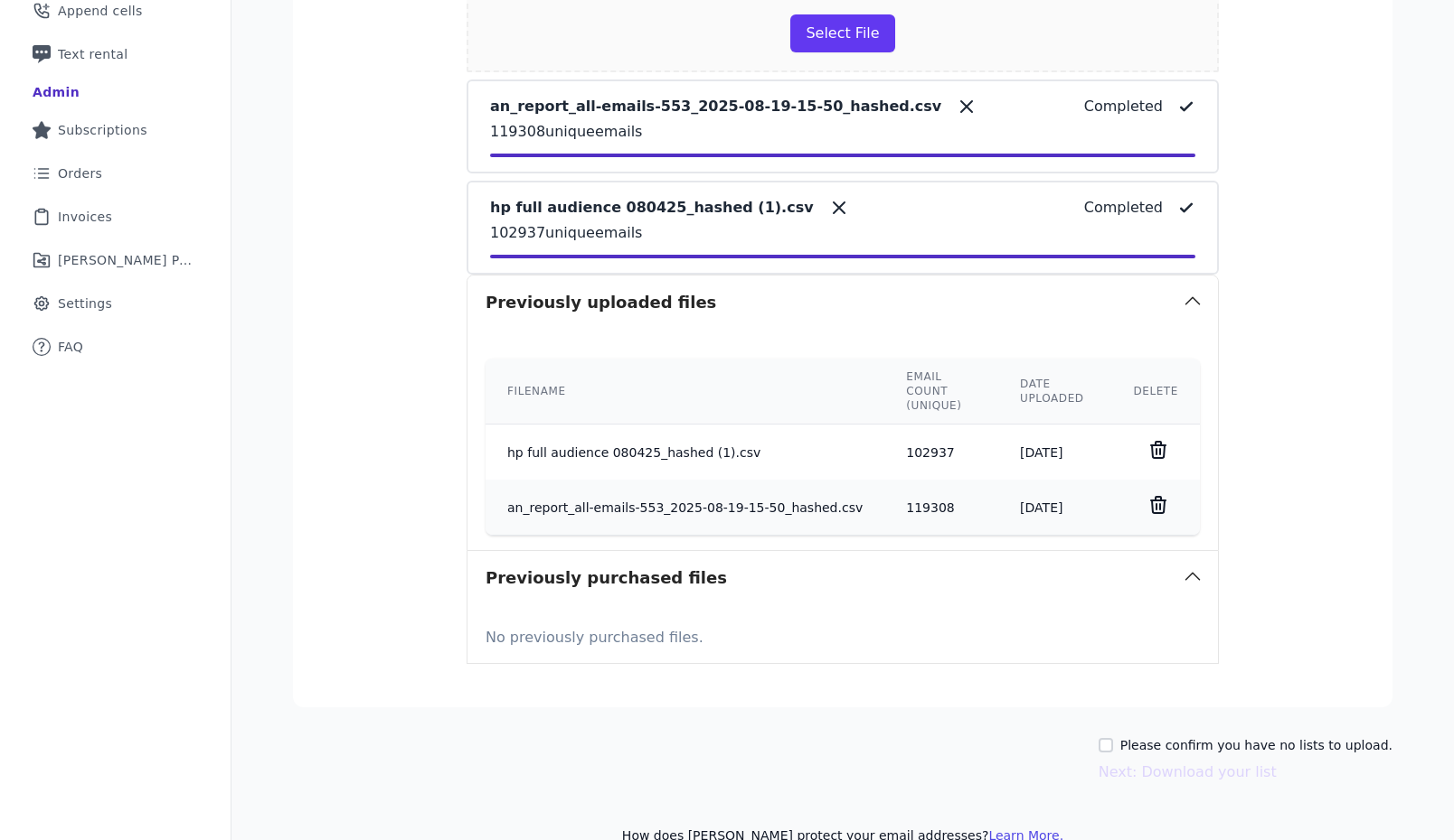
scroll to position [484, 0]
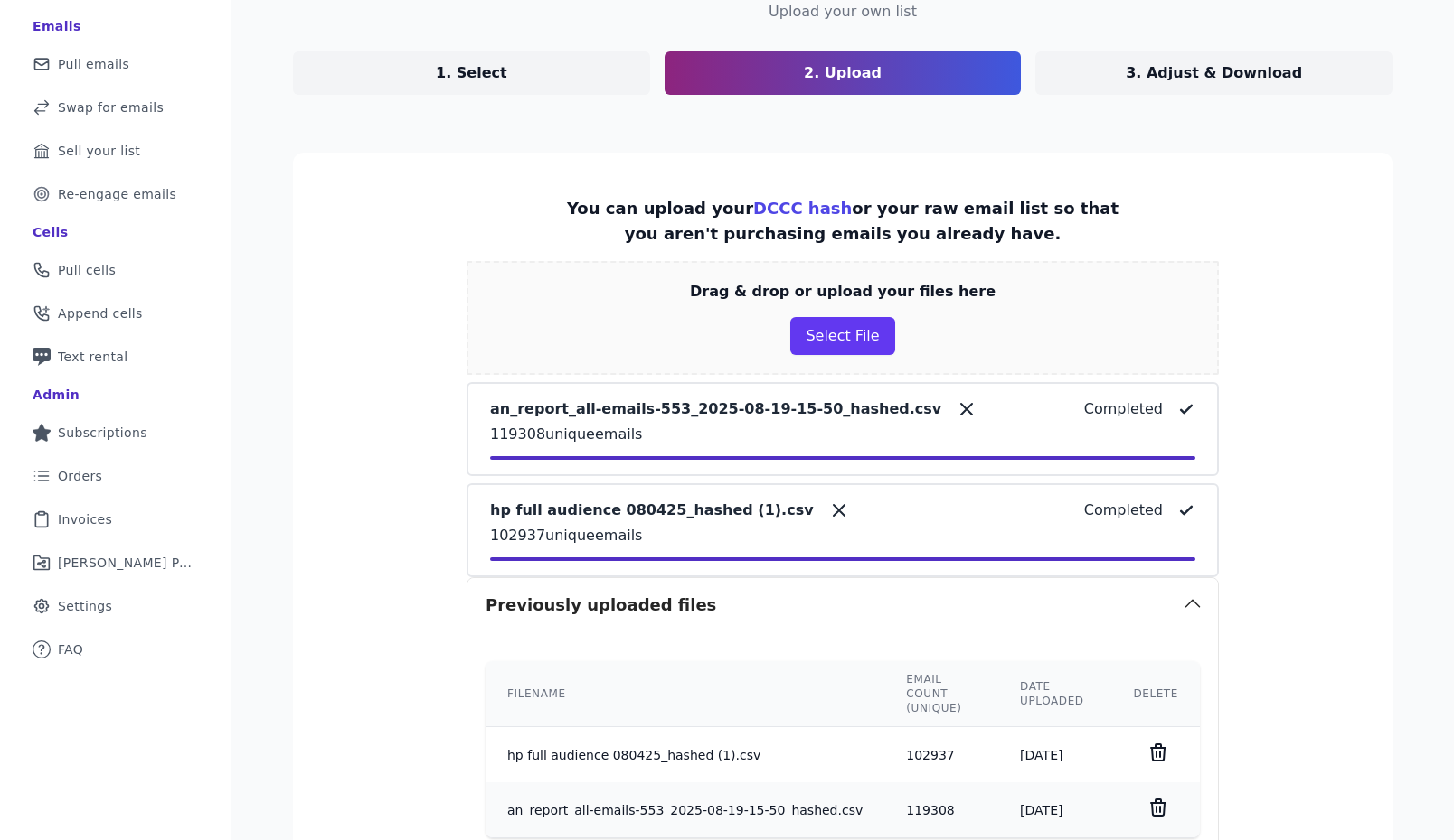
click at [1149, 86] on link "3. Adjust & Download" at bounding box center [1213, 73] width 357 height 43
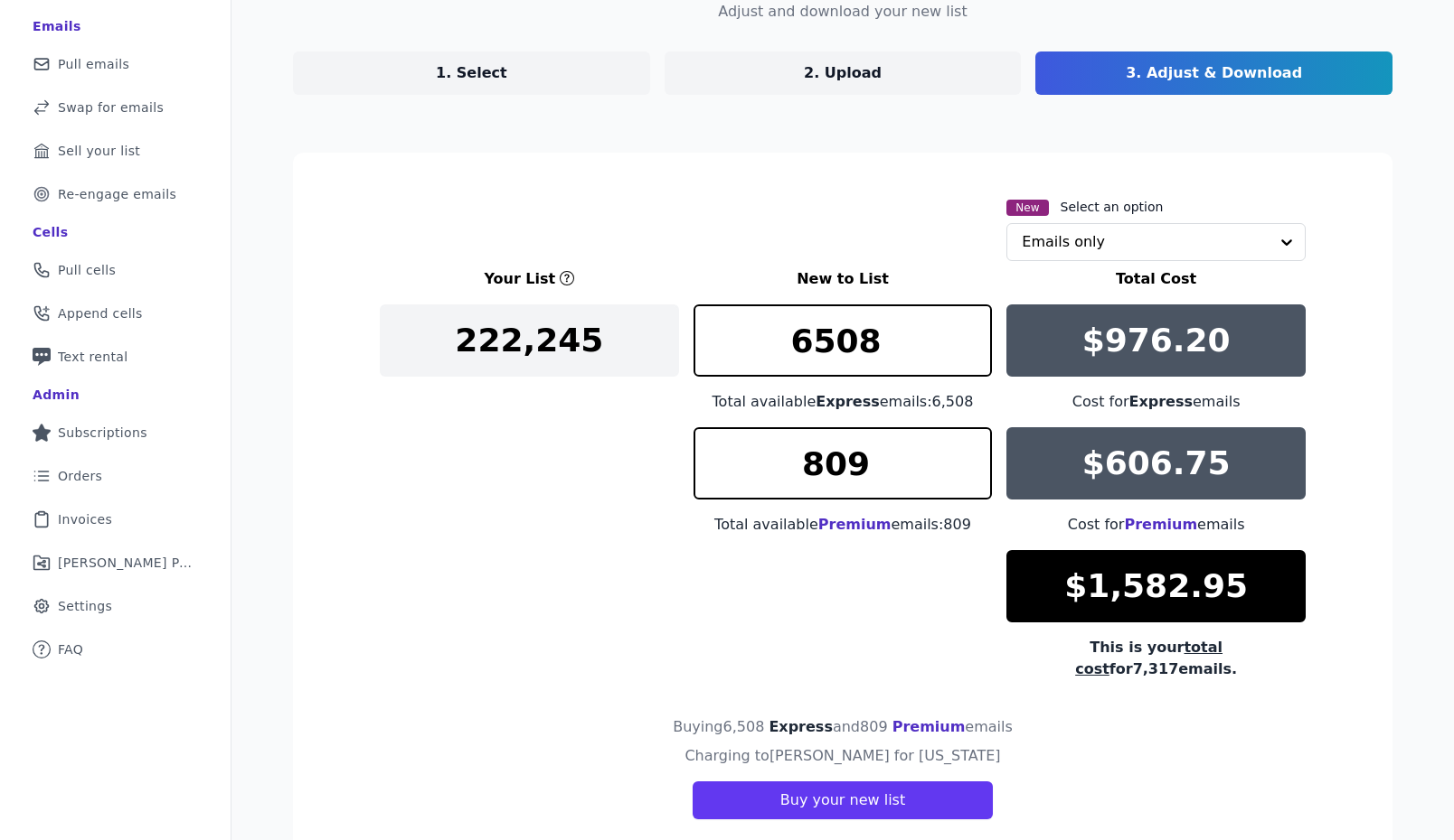
scroll to position [148, 0]
click at [565, 276] on icon at bounding box center [567, 278] width 5 height 8
click at [903, 70] on link "2. Upload" at bounding box center [842, 73] width 357 height 43
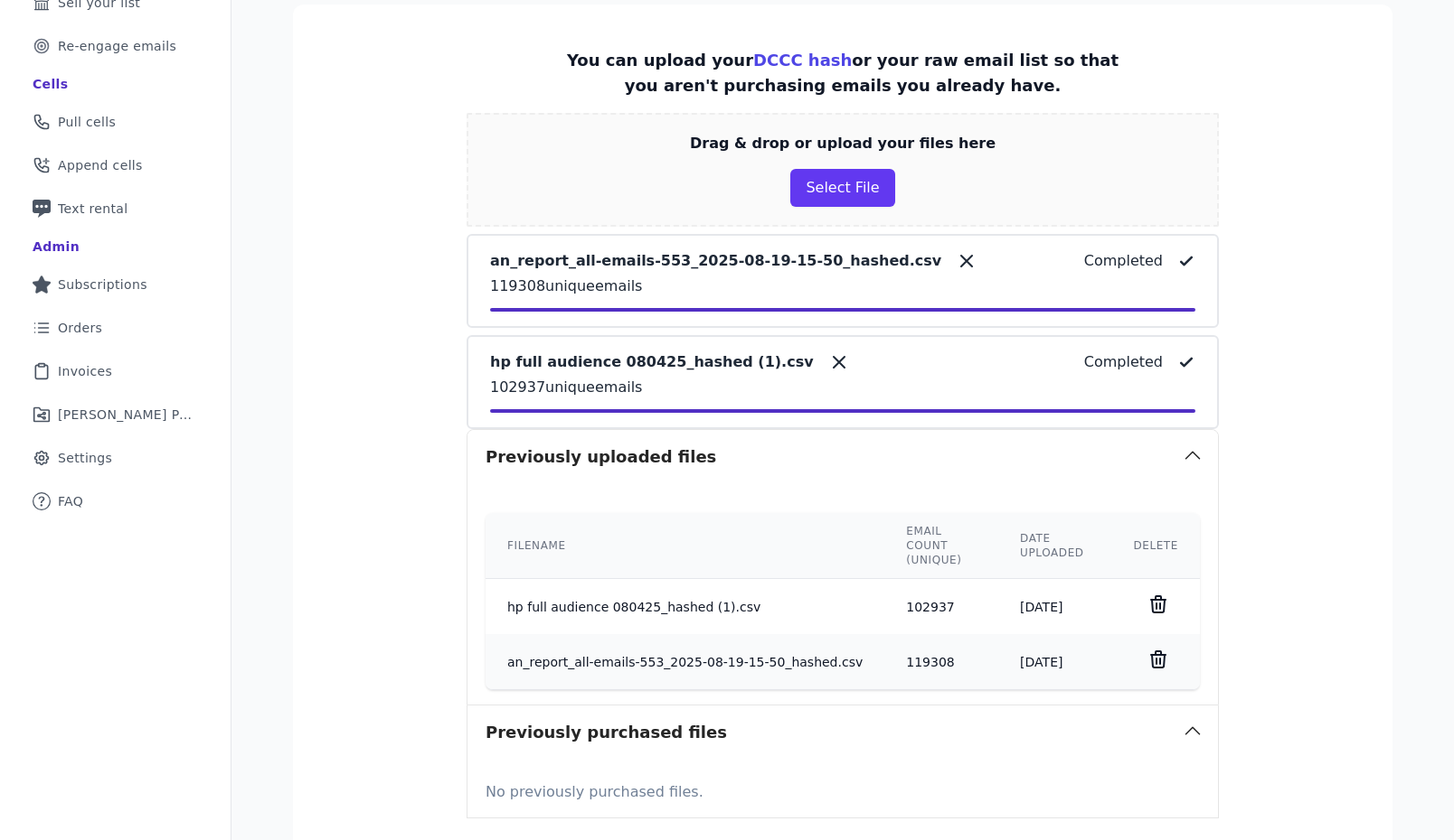
scroll to position [300, 0]
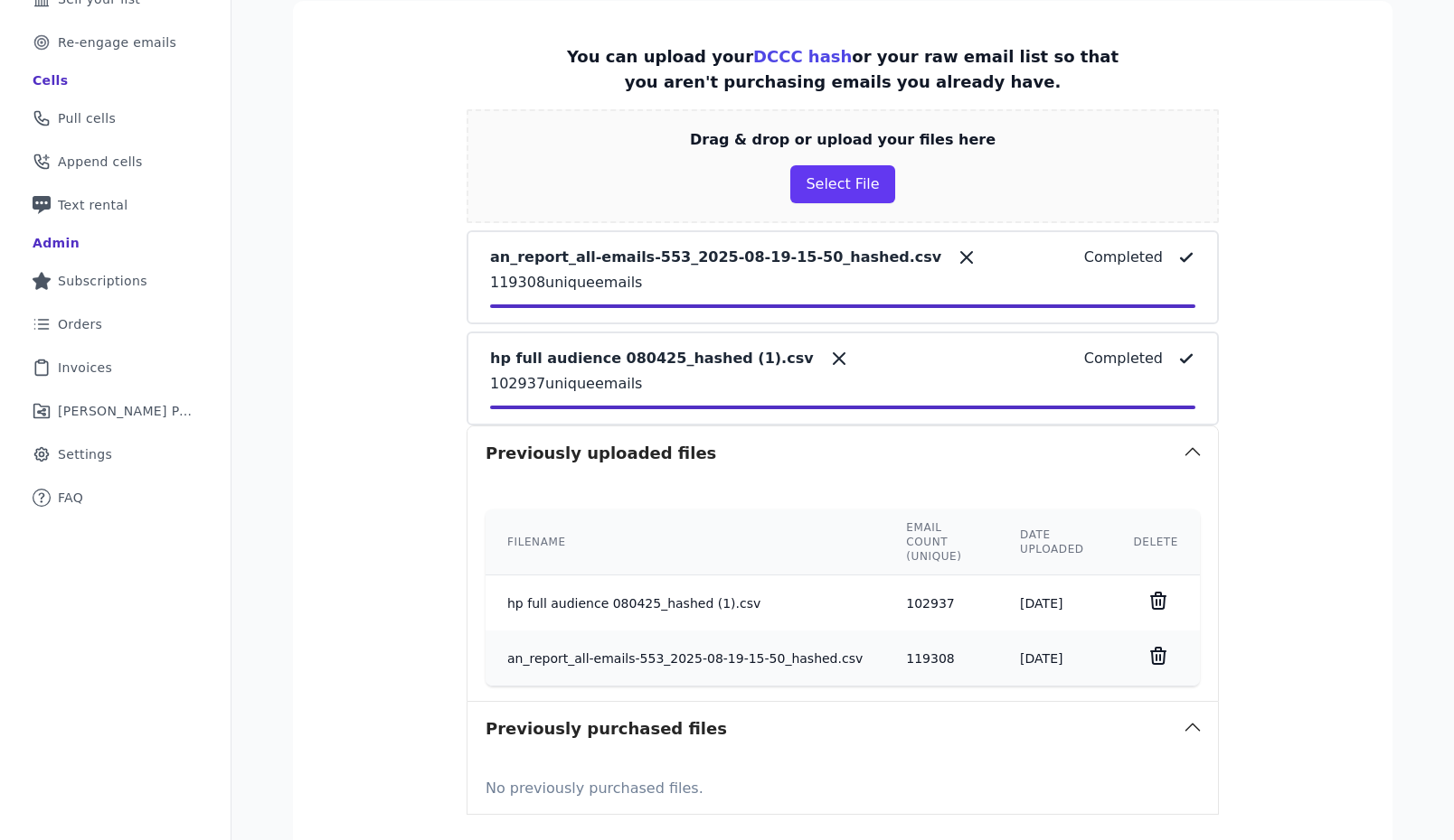
click at [1157, 596] on icon at bounding box center [1157, 600] width 14 height 16
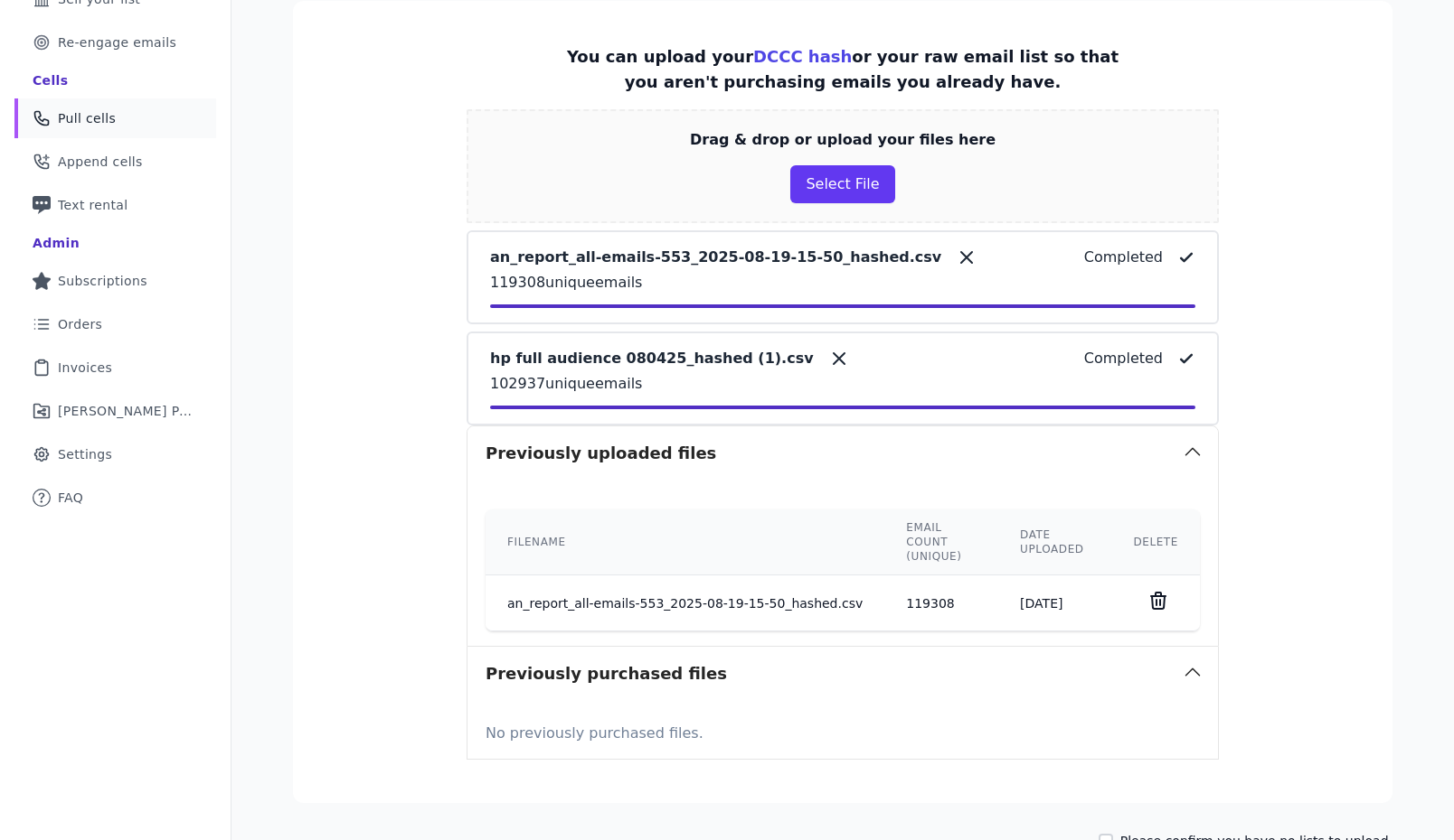
click at [101, 113] on span "Pull cells" at bounding box center [87, 118] width 58 height 18
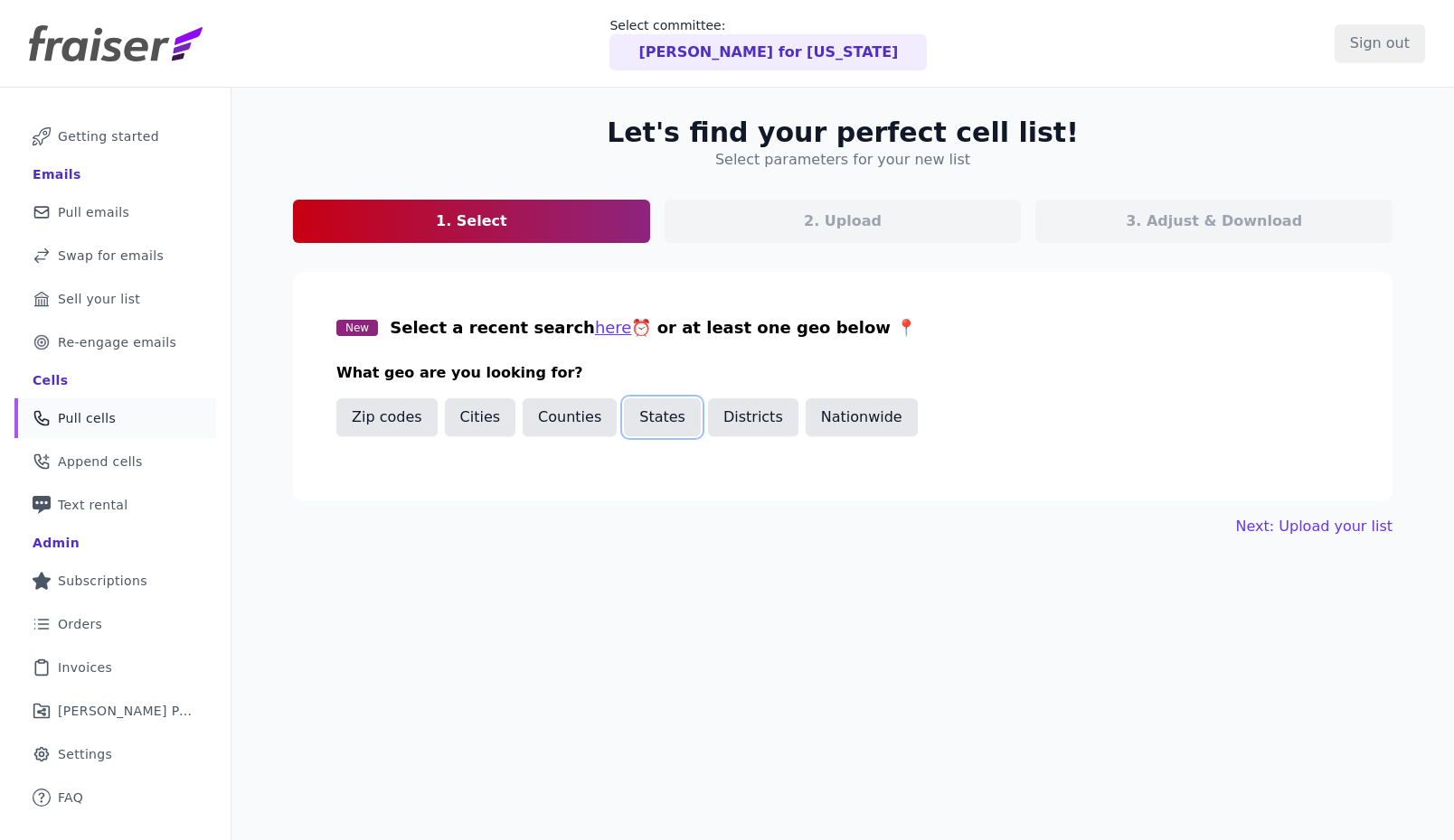
click at [626, 421] on button "States" at bounding box center [662, 418] width 77 height 38
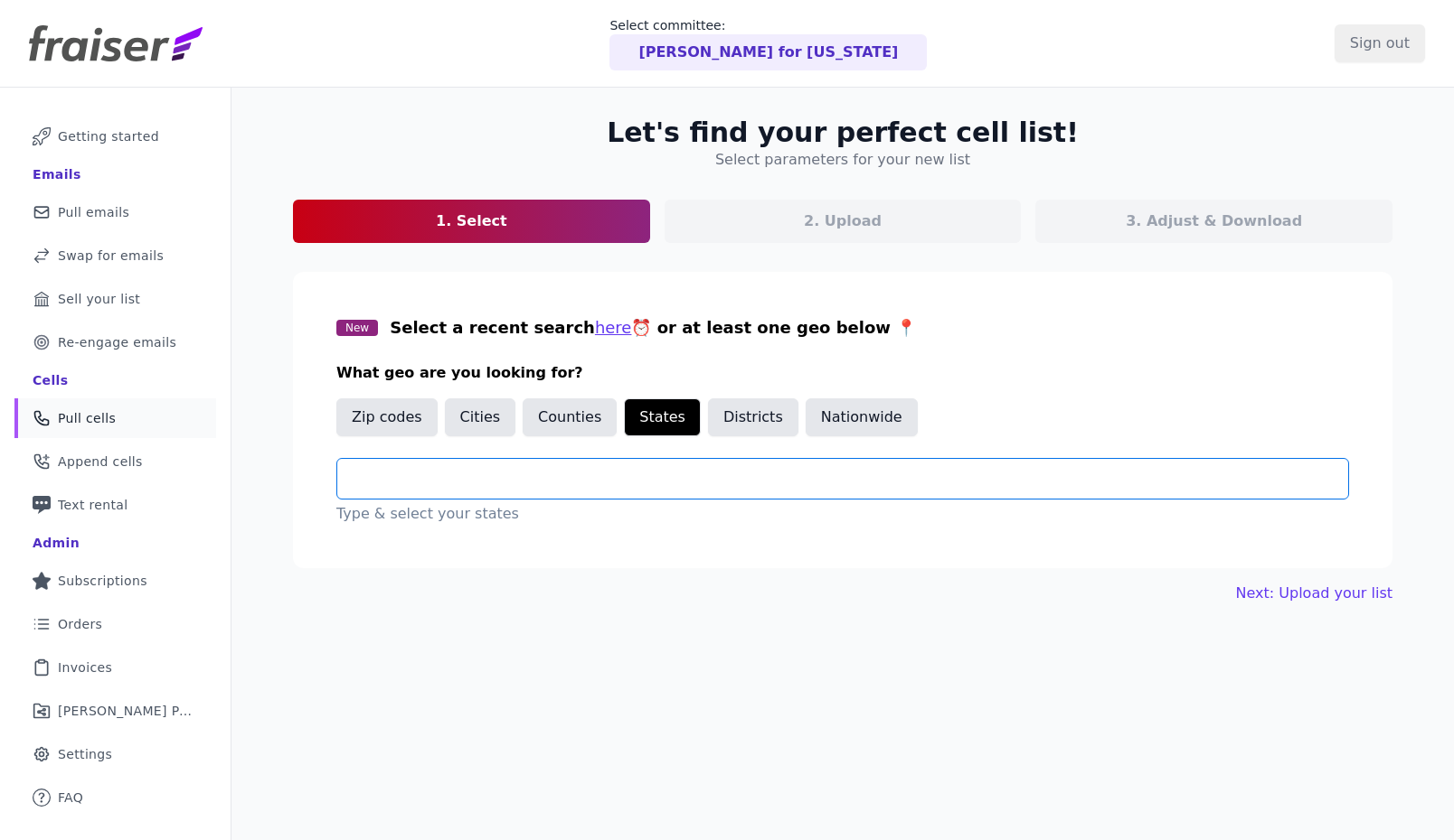
click at [511, 481] on input "text" at bounding box center [849, 479] width 996 height 22
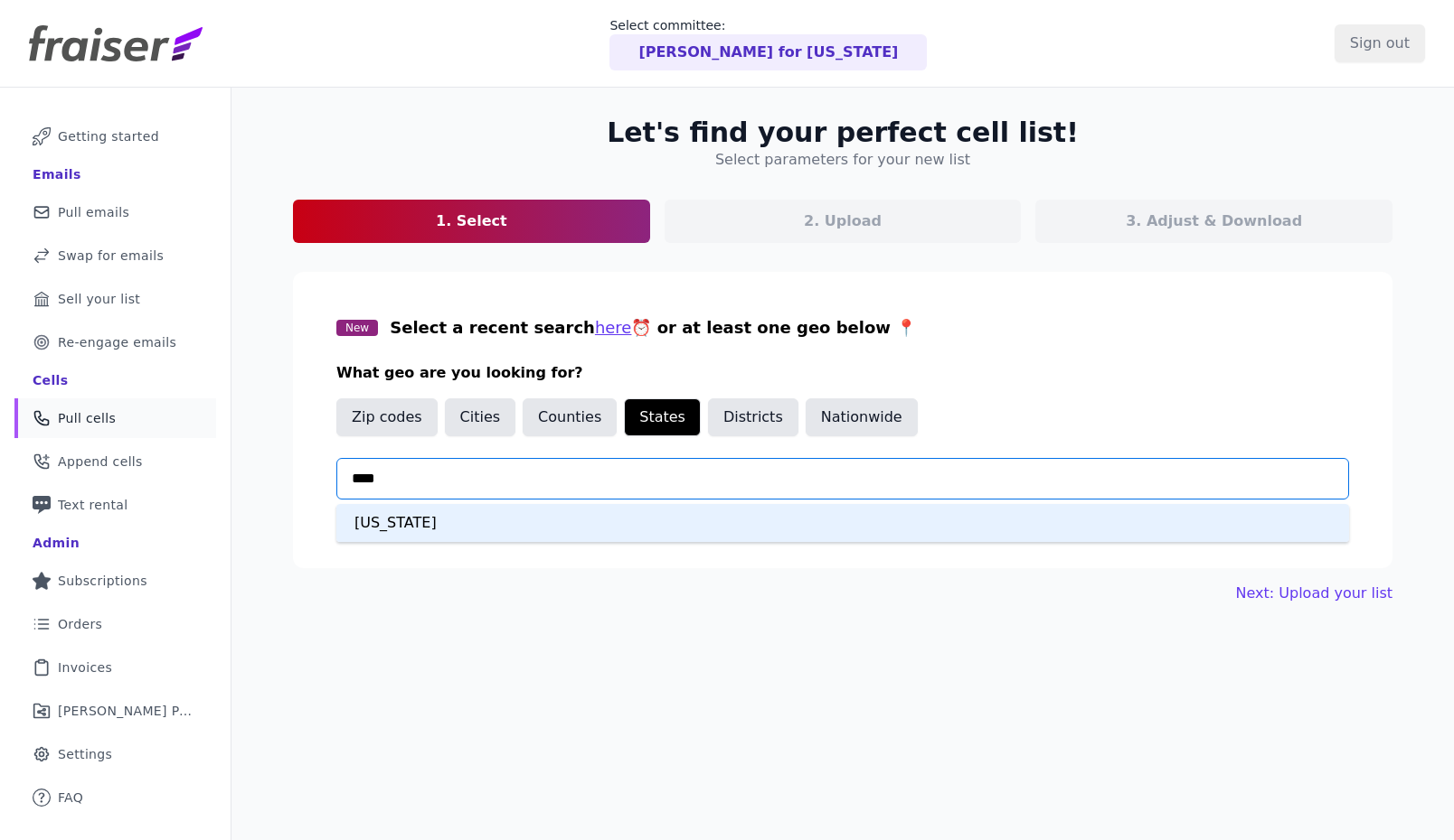
type input "*****"
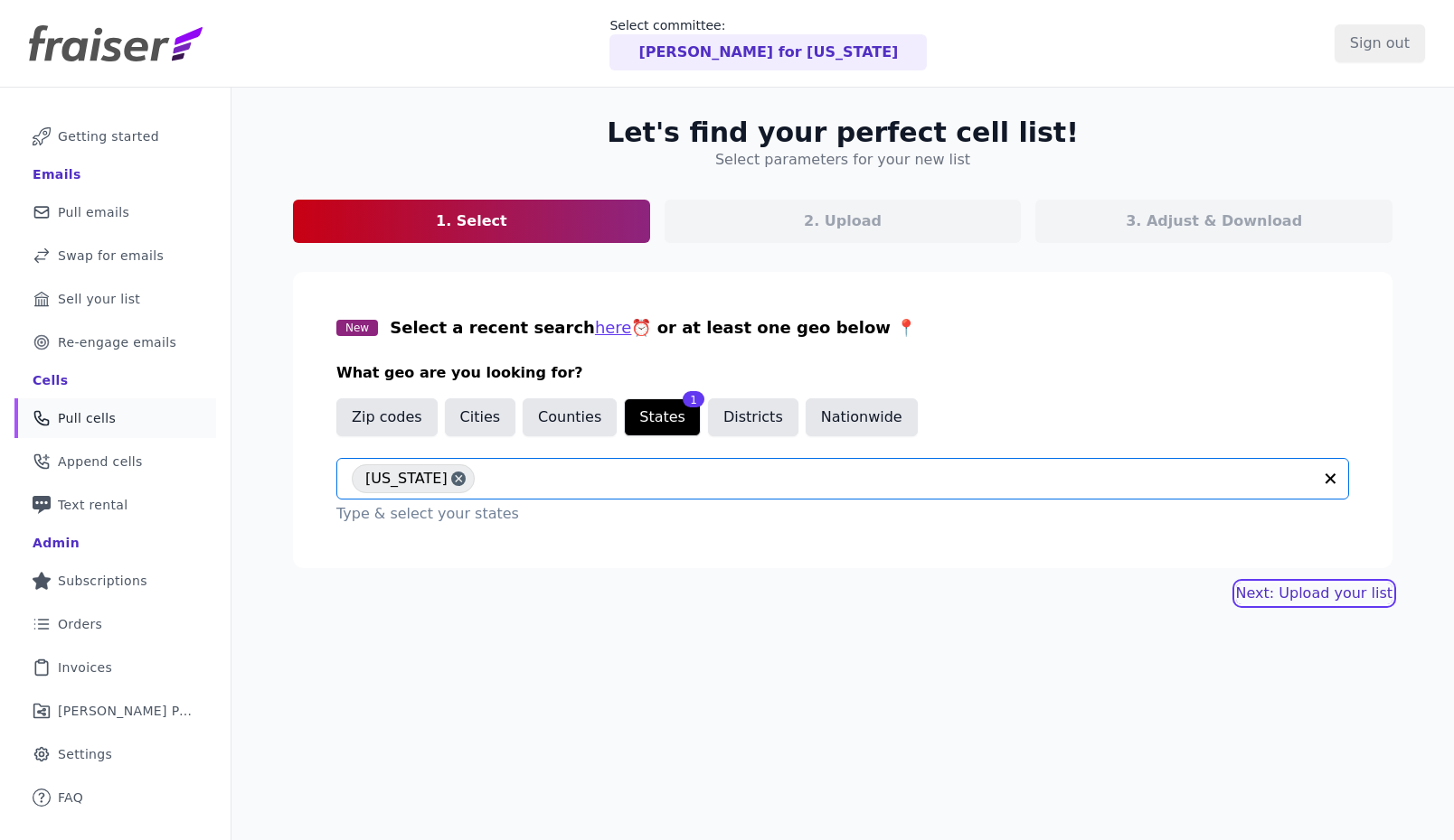
click at [1294, 596] on link "Next: Upload your list" at bounding box center [1313, 593] width 156 height 22
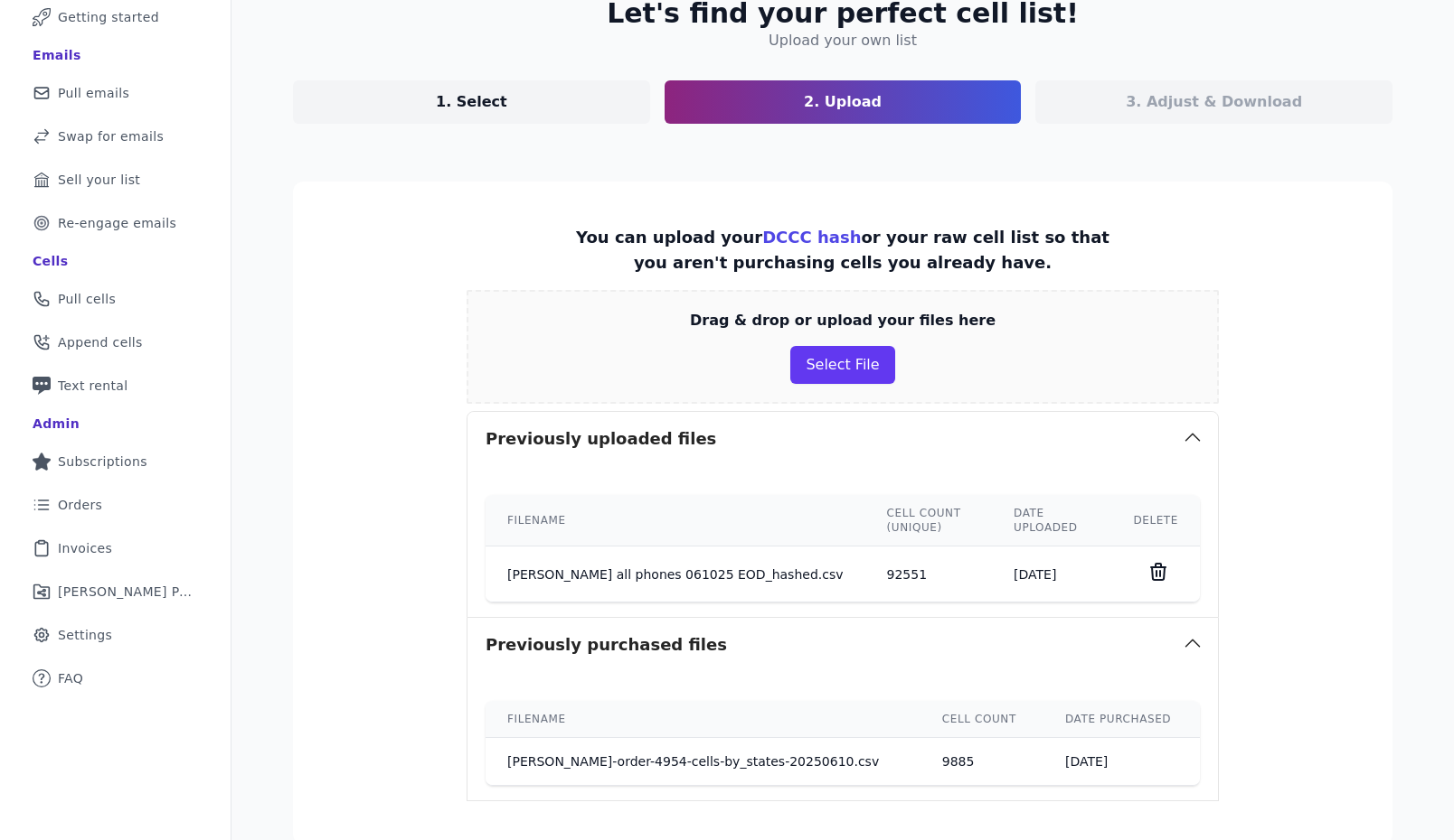
scroll to position [122, 0]
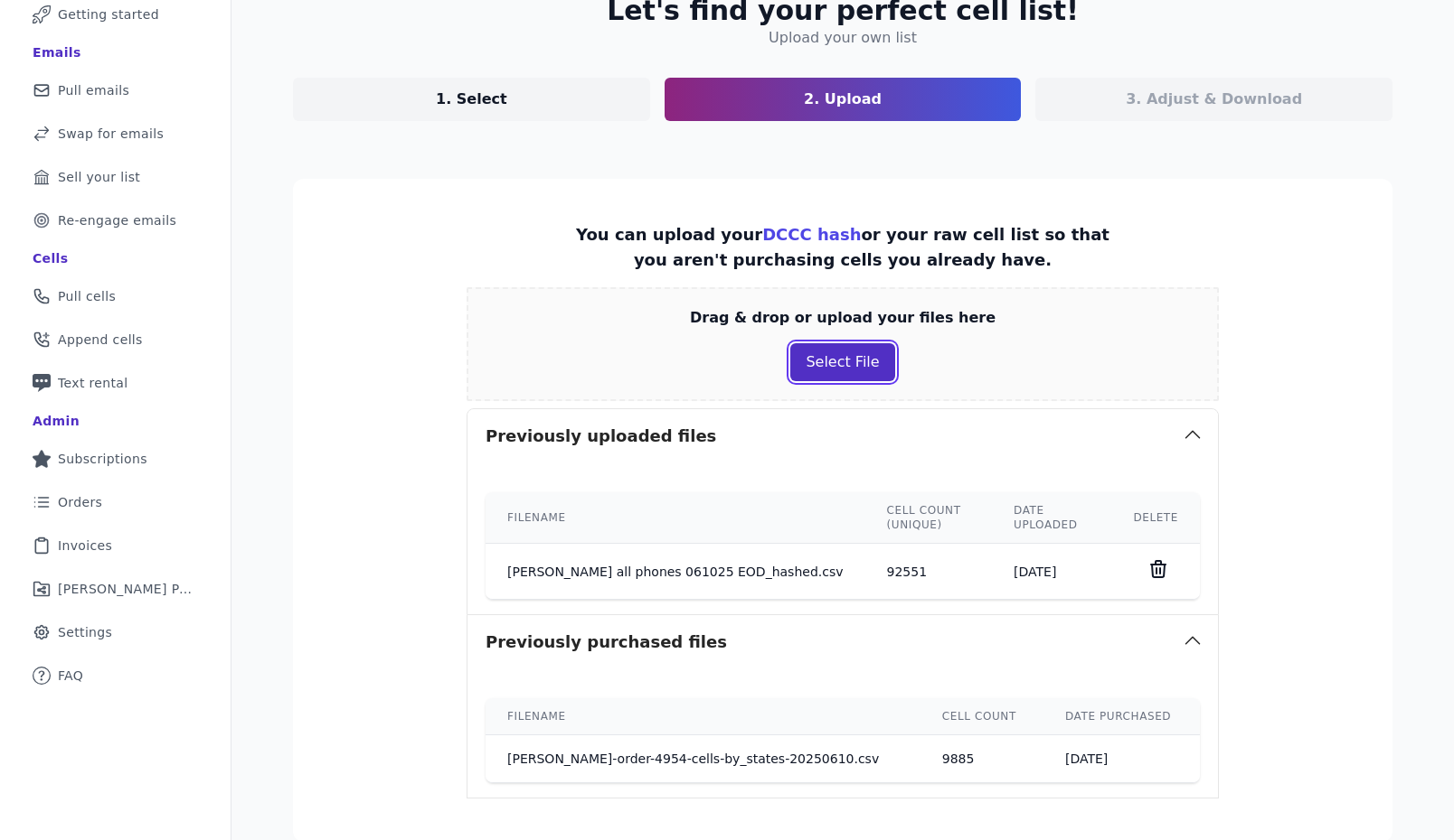
click at [840, 371] on button "Select File" at bounding box center [841, 362] width 104 height 38
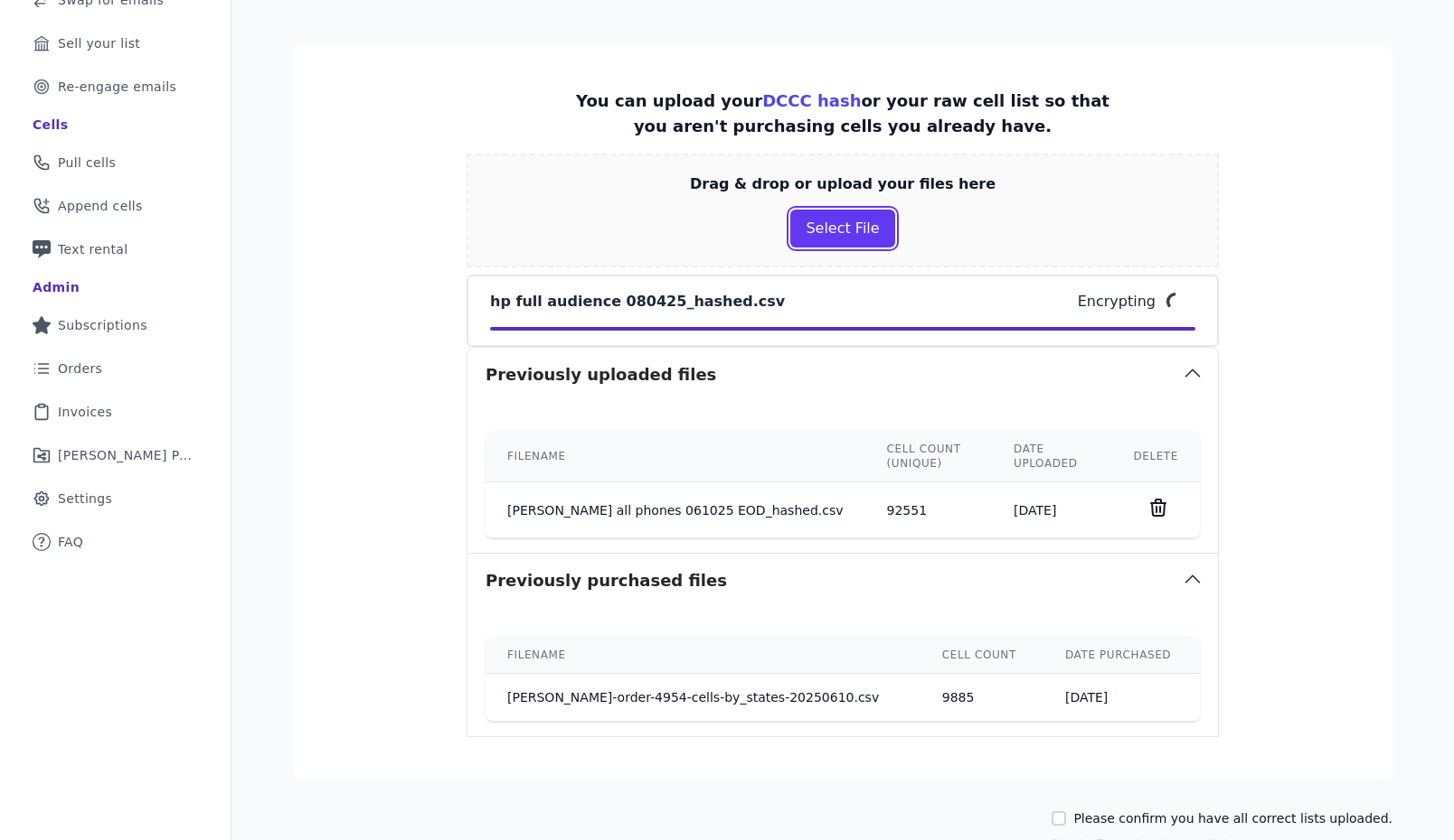
scroll to position [262, 0]
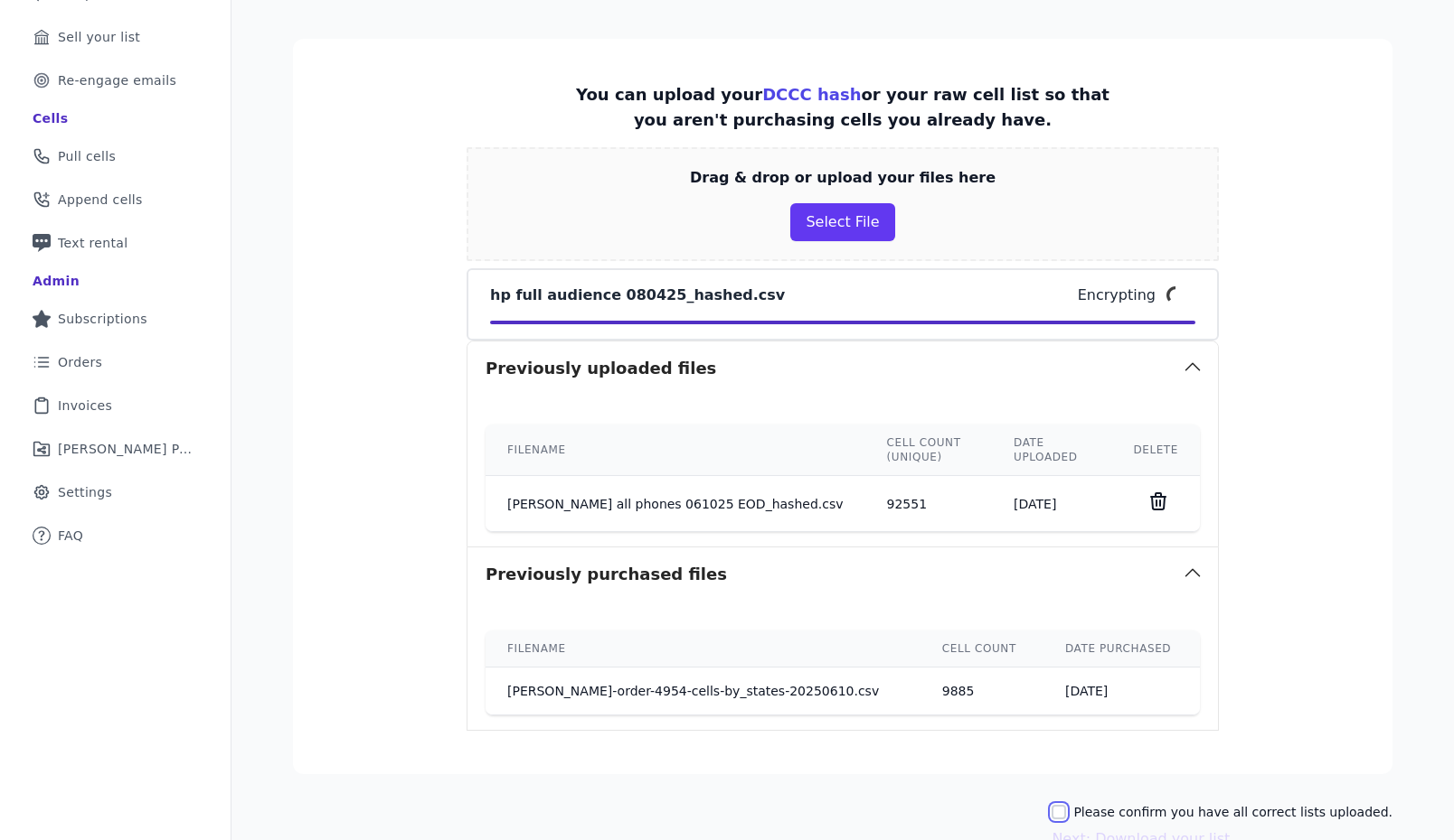
click at [1066, 805] on input "Please confirm you have all correct lists uploaded." at bounding box center [1058, 812] width 14 height 14
checkbox input "true"
click at [1115, 829] on button "Next: Download your list" at bounding box center [1140, 839] width 178 height 22
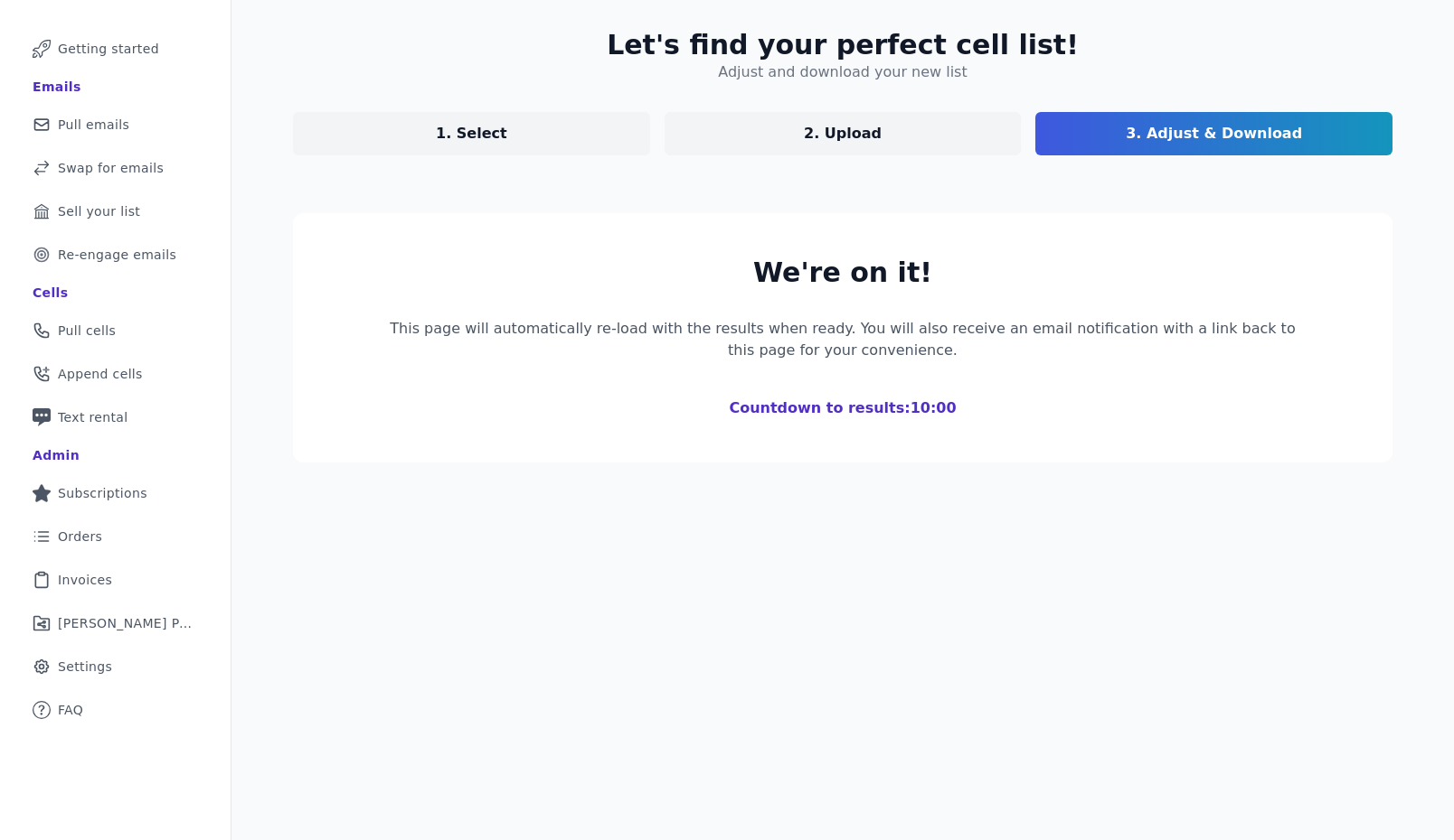
scroll to position [88, 0]
